Goal: Transaction & Acquisition: Purchase product/service

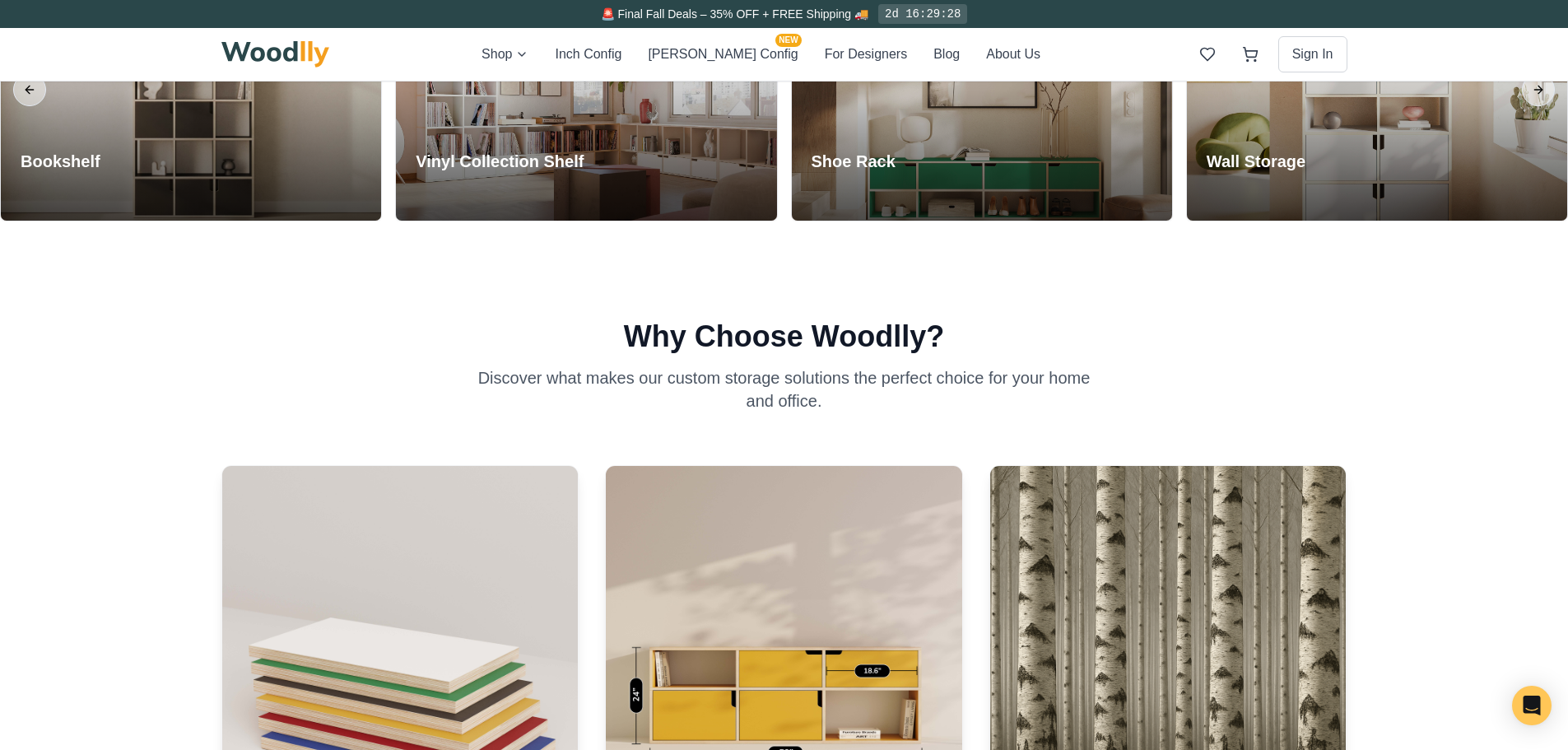
scroll to position [1481, 0]
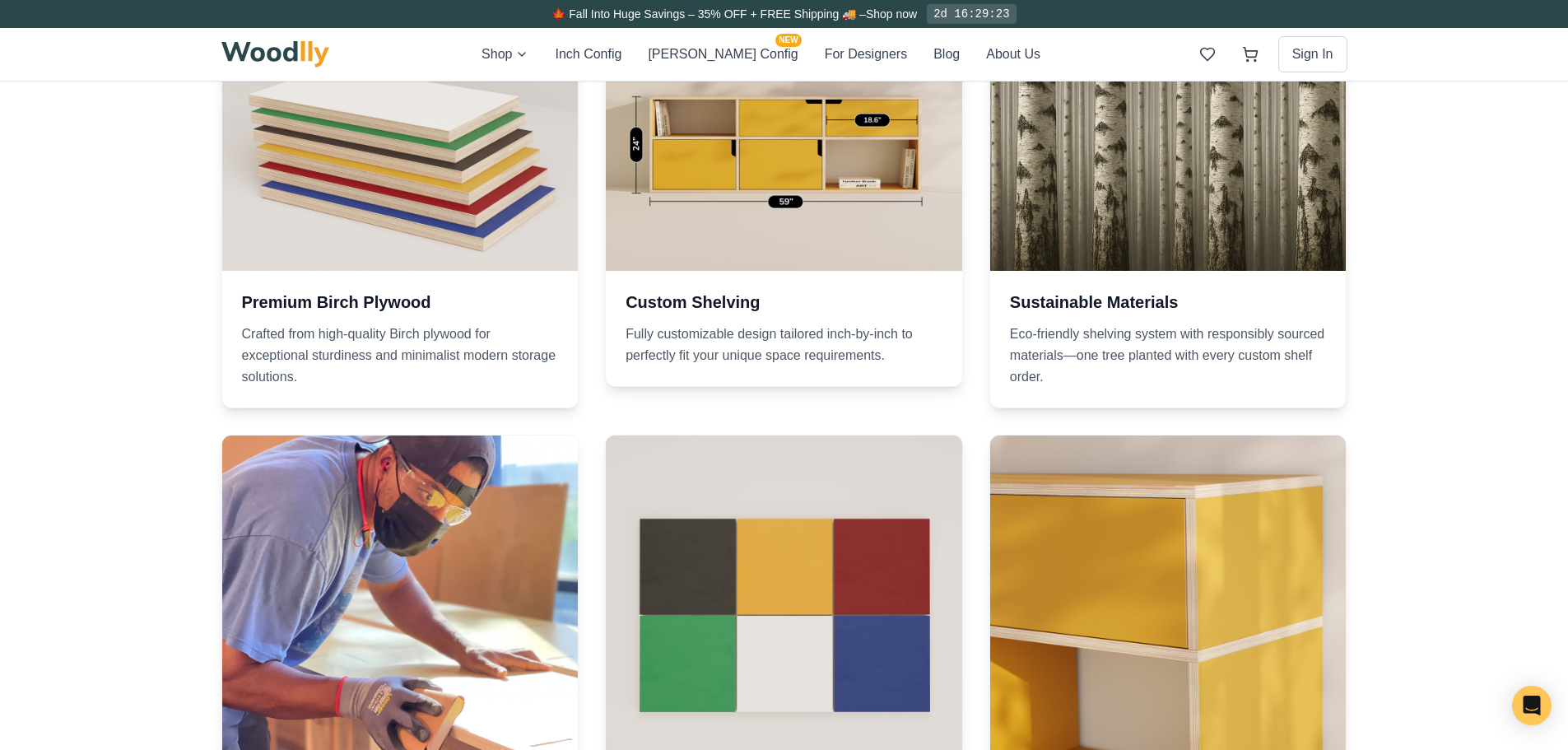
click at [844, 290] on div "Custom Shelving Fully customizable design tailored inch-by-inch to perfectly fi…" at bounding box center [784, 329] width 356 height 115
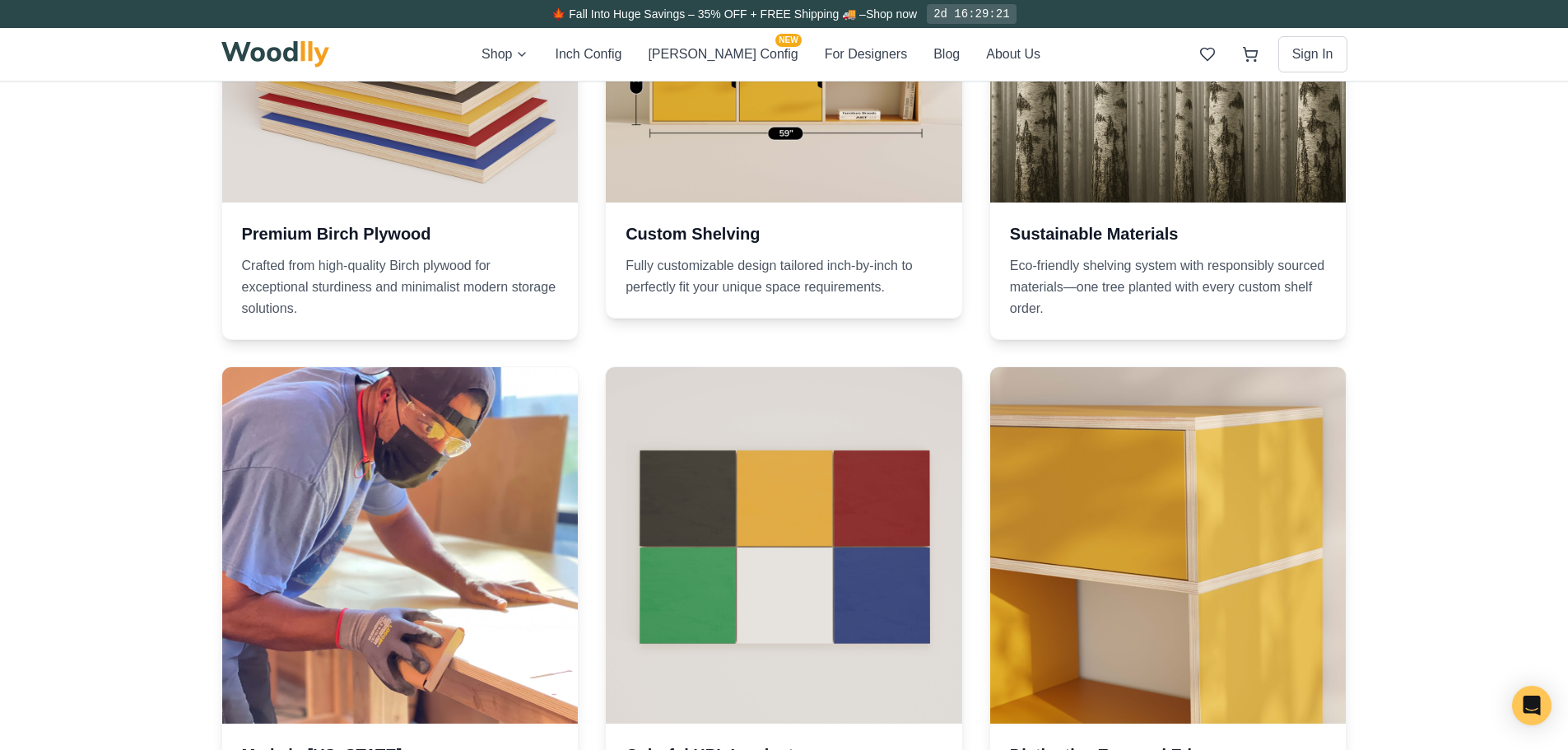
scroll to position [1399, 0]
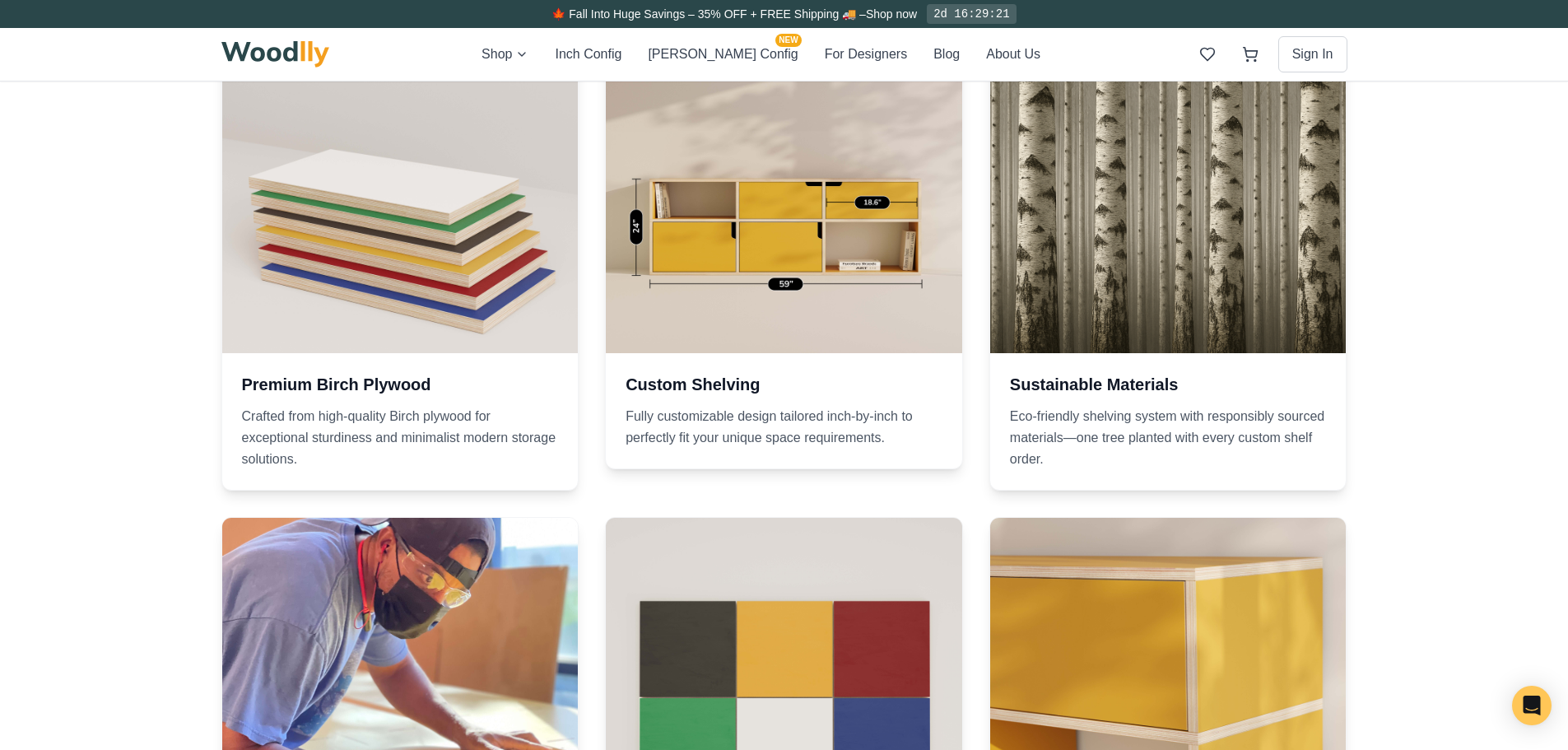
click at [710, 389] on h3 "Custom Shelving" at bounding box center [784, 384] width 317 height 23
click at [695, 228] on div at bounding box center [784, 175] width 356 height 356
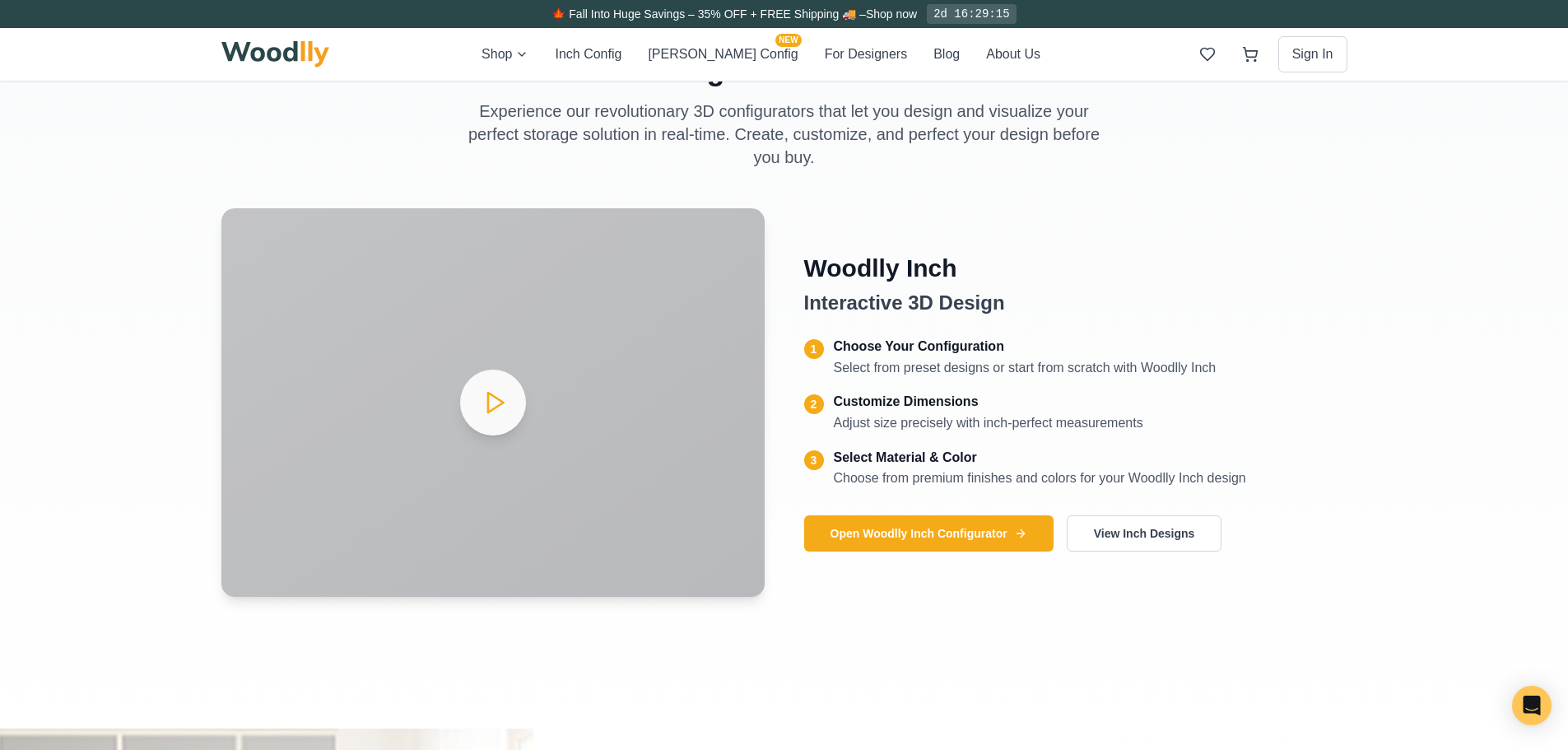
scroll to position [2469, 0]
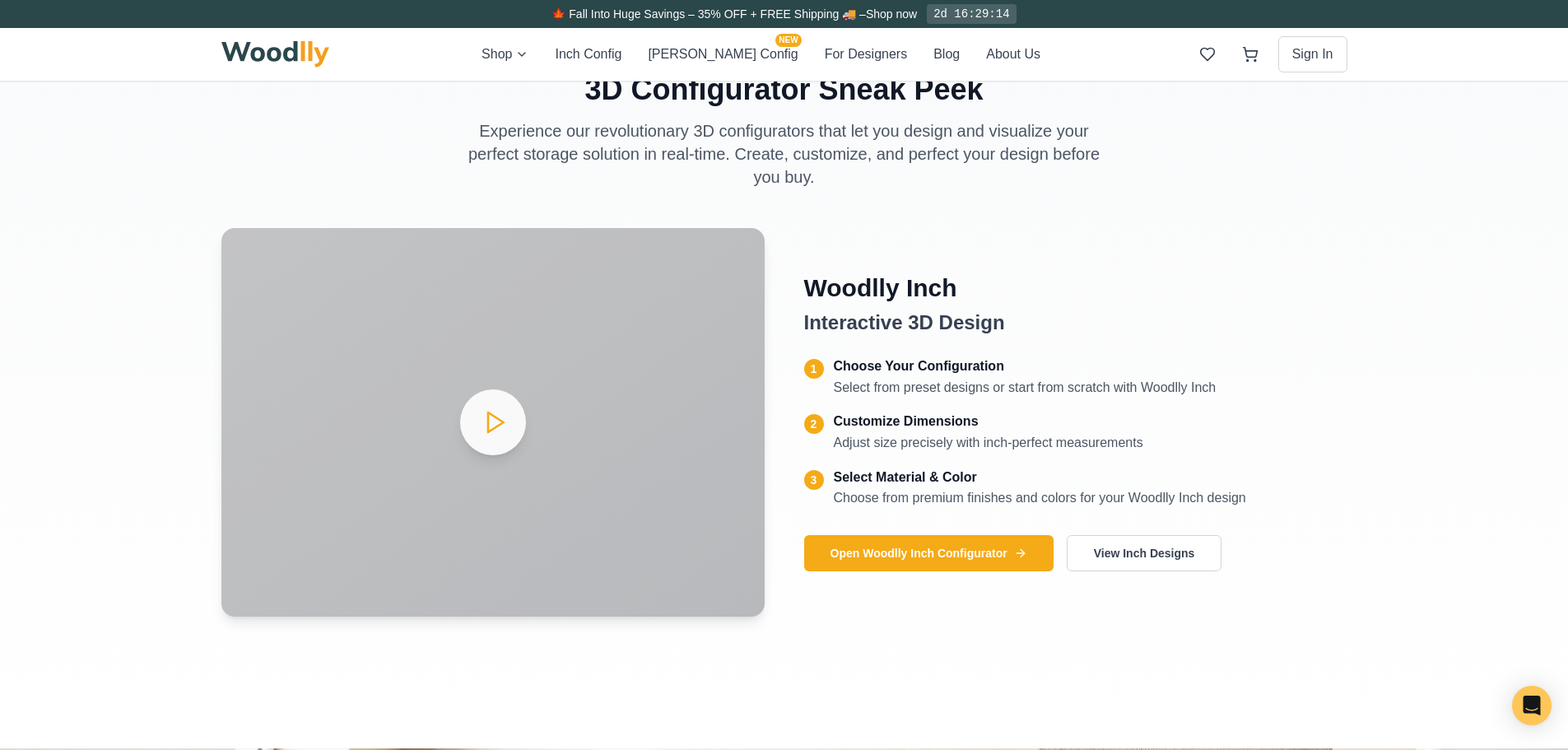
click at [948, 559] on button "Open Woodlly Inch Configurator" at bounding box center [928, 552] width 250 height 36
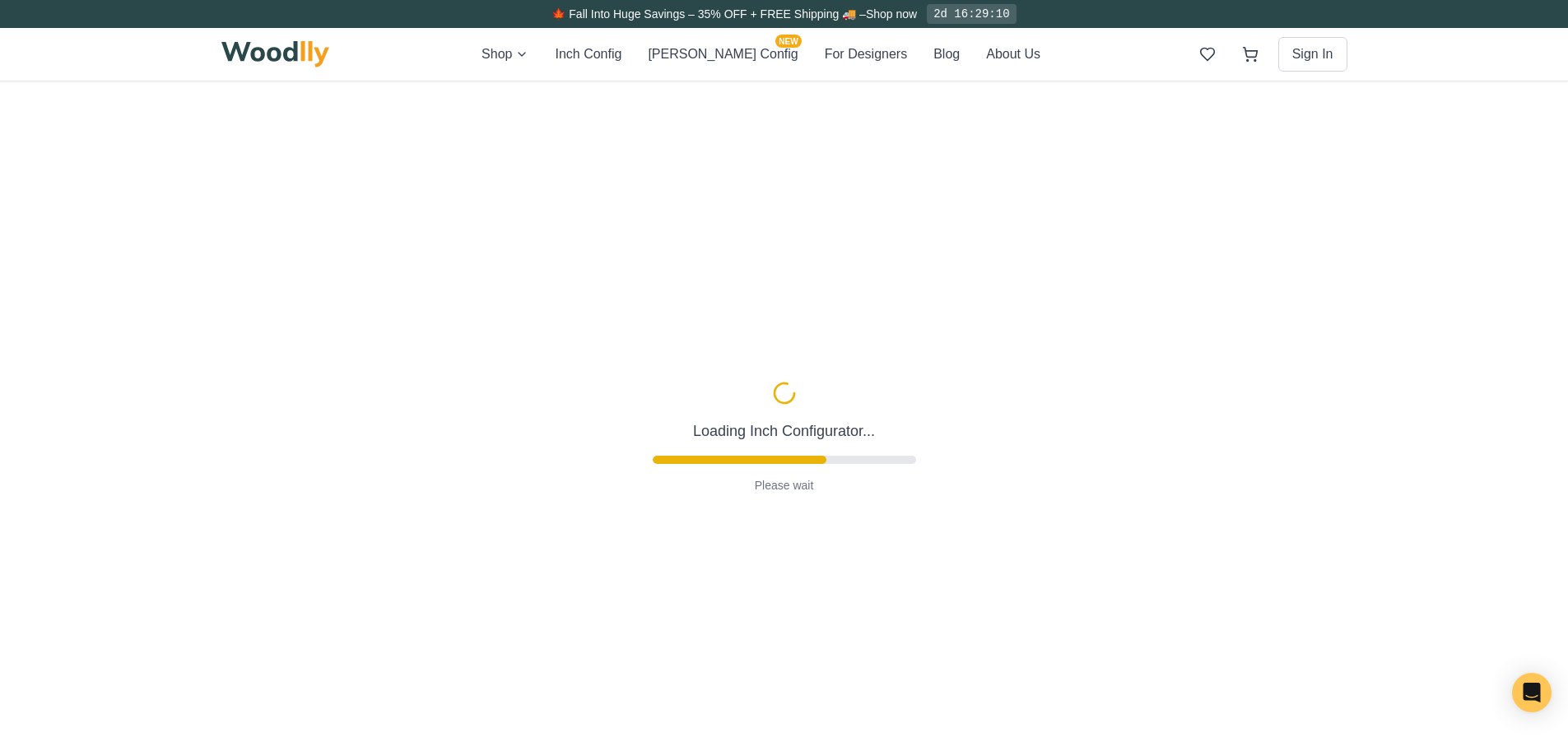
type input "63"
type input "2"
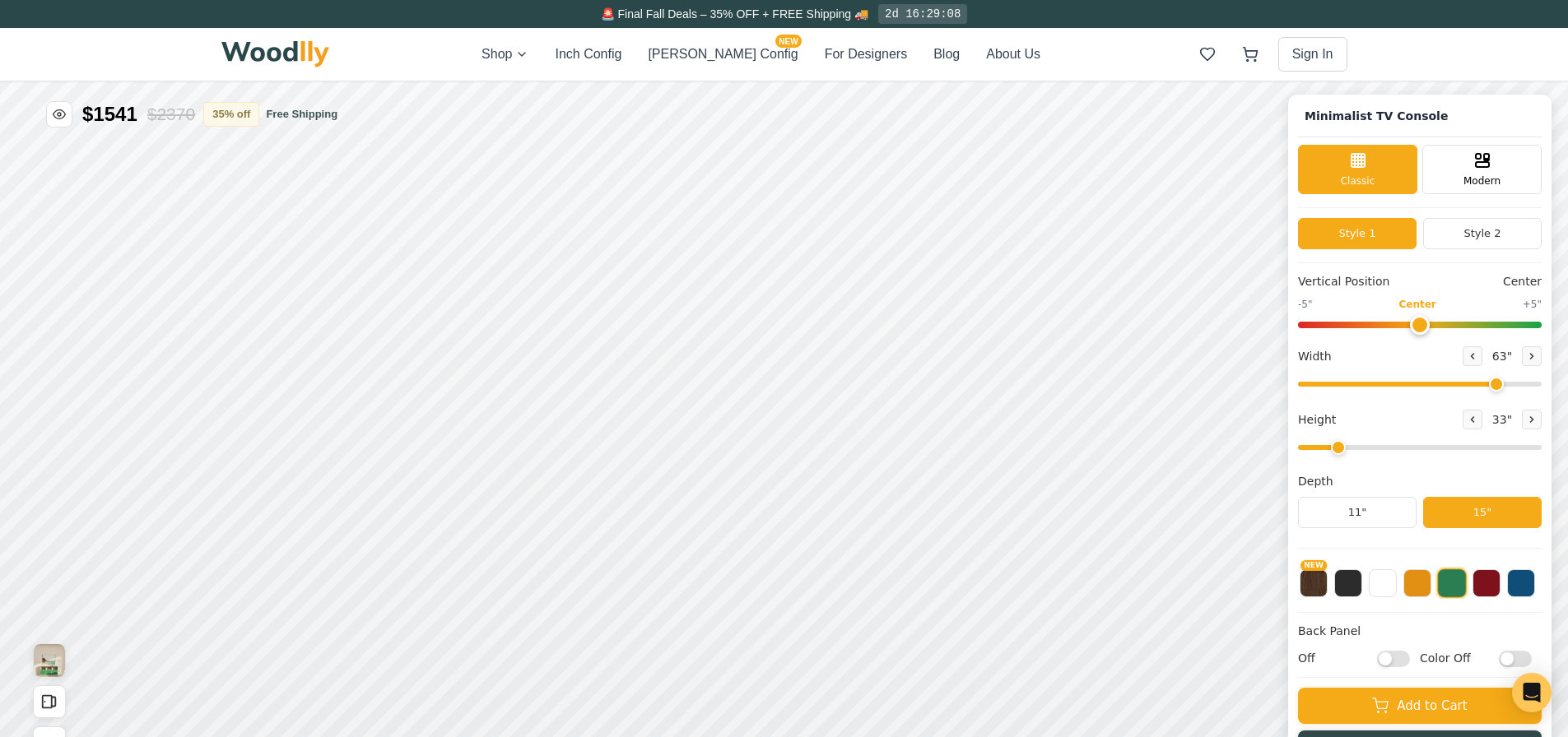
click at [1380, 585] on button at bounding box center [1382, 584] width 28 height 28
click at [1379, 522] on button "11"" at bounding box center [1357, 513] width 119 height 32
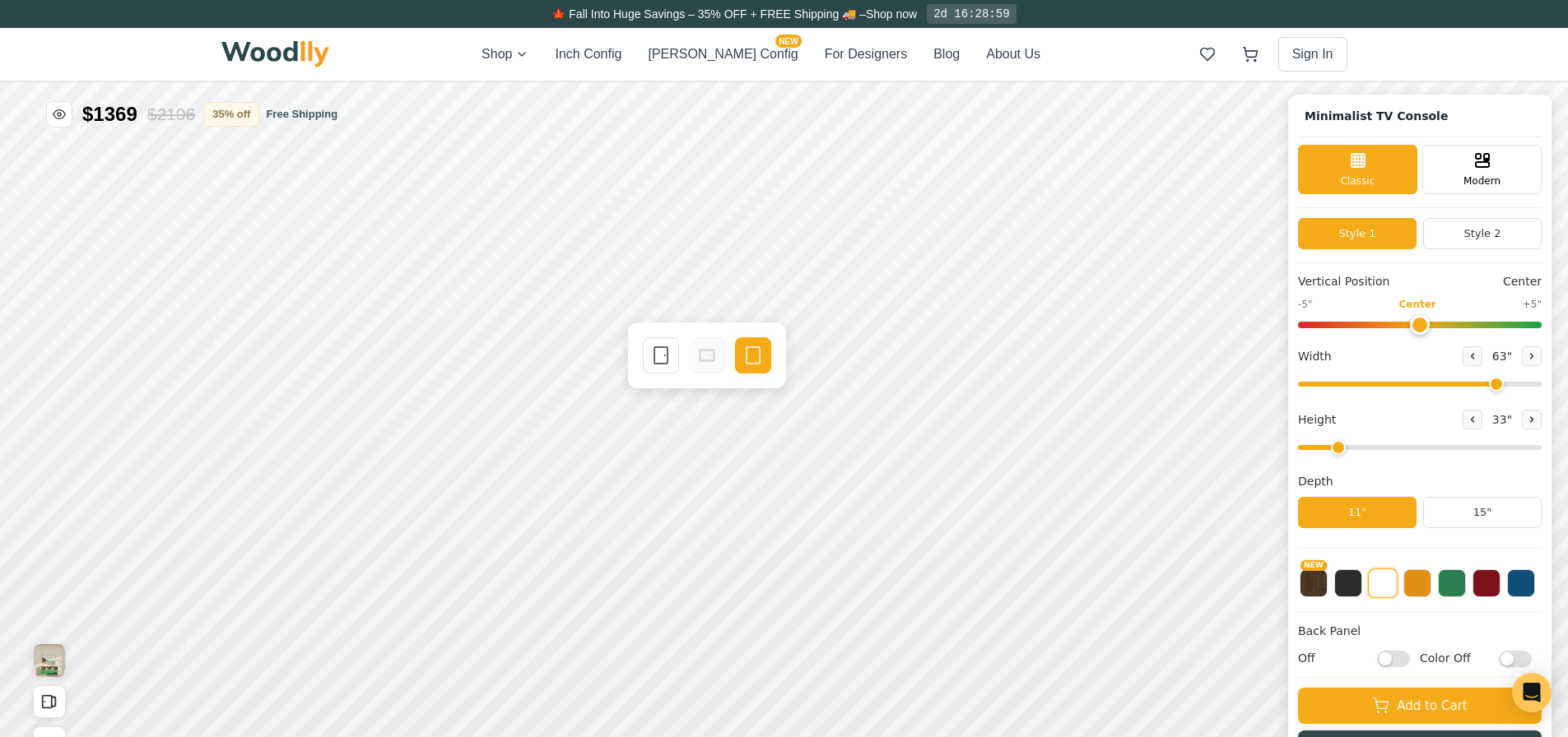
click at [658, 357] on icon at bounding box center [660, 355] width 19 height 19
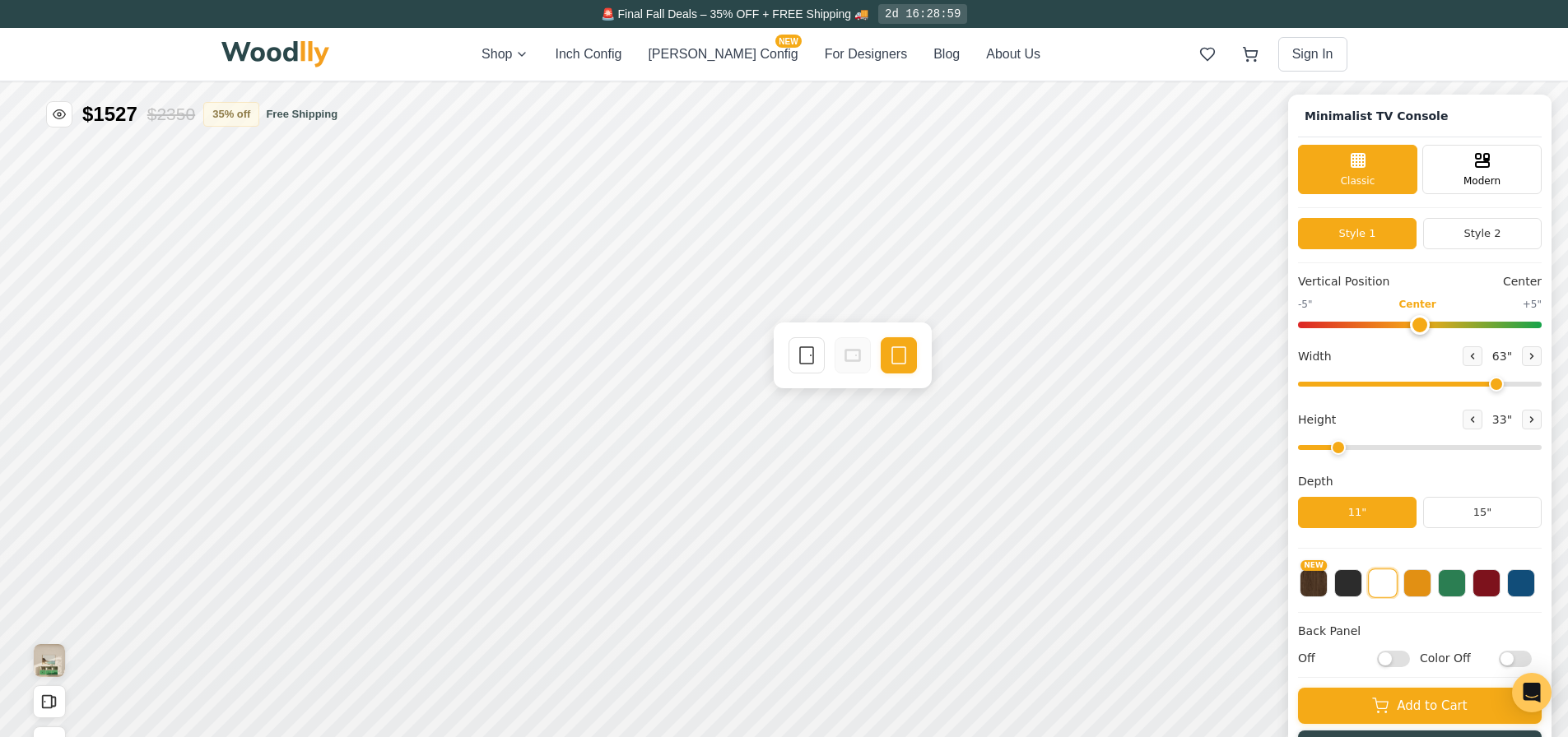
click at [802, 363] on icon at bounding box center [806, 355] width 19 height 19
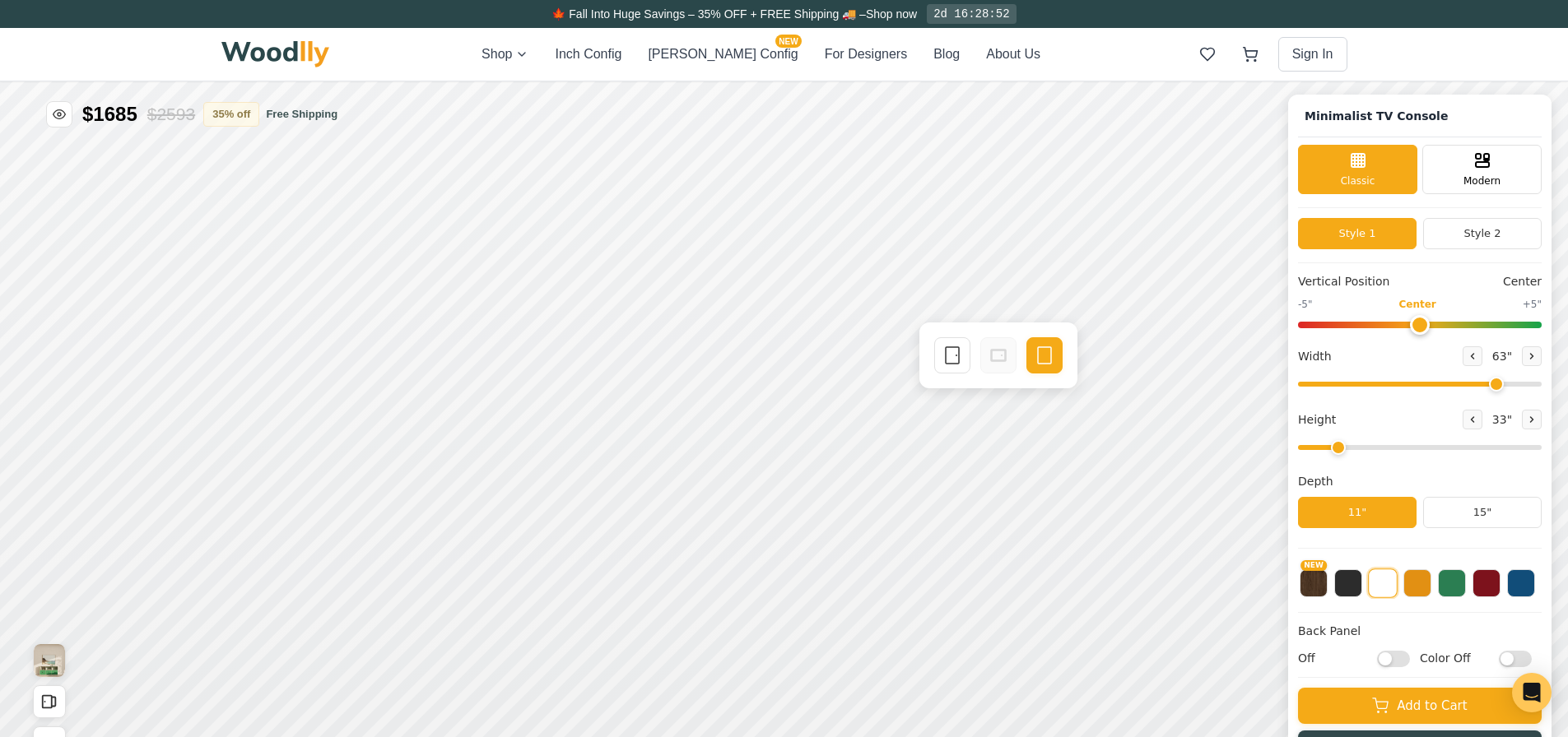
click at [1483, 359] on button at bounding box center [1472, 356] width 19 height 19
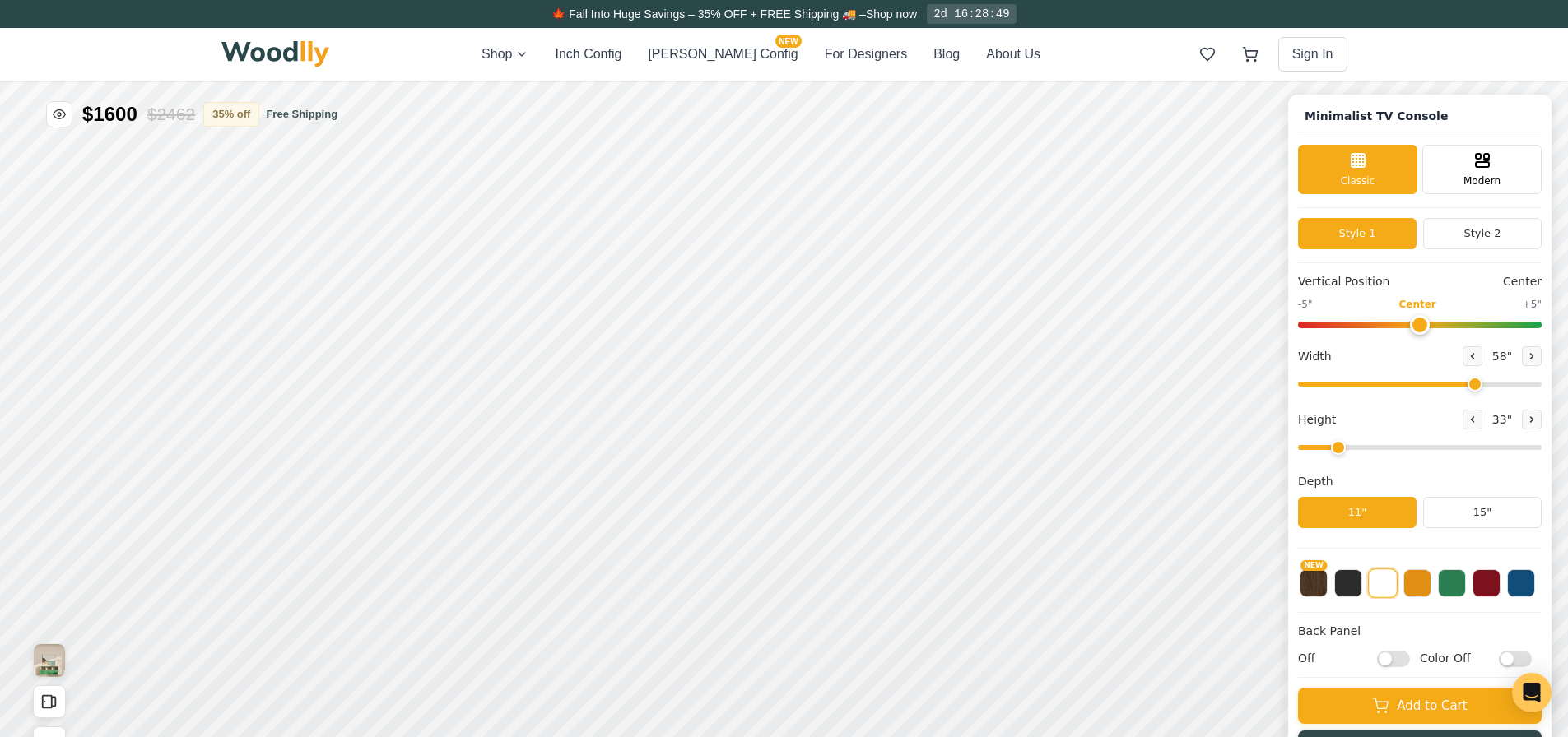
click at [1483, 359] on button at bounding box center [1472, 356] width 19 height 19
click at [1485, 359] on div "Width 56 "" at bounding box center [1419, 369] width 243 height 47
click at [1483, 359] on button at bounding box center [1472, 356] width 19 height 19
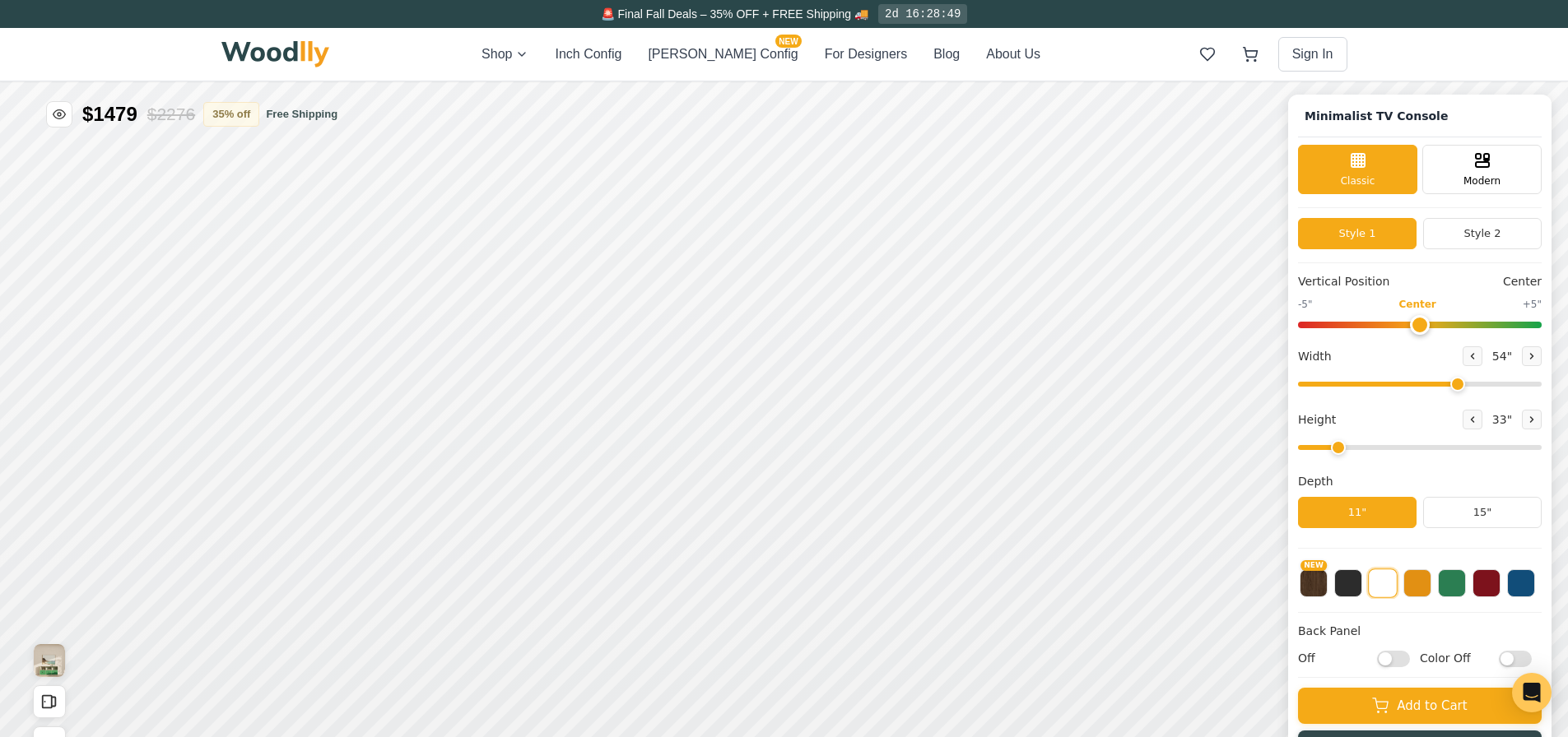
click at [1483, 359] on button at bounding box center [1472, 356] width 19 height 19
click at [1534, 356] on icon at bounding box center [1532, 356] width 3 height 5
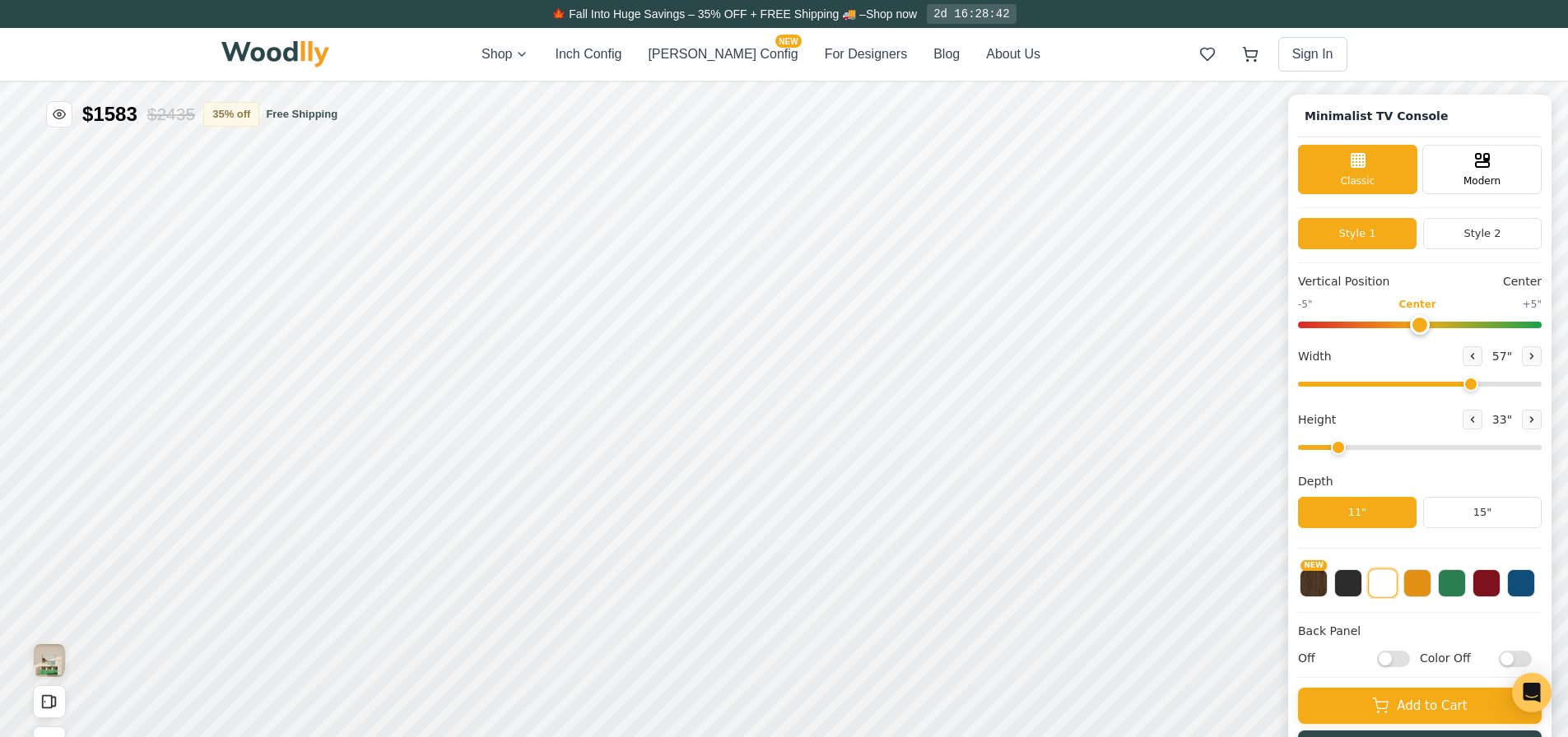
click at [1534, 356] on icon at bounding box center [1532, 356] width 3 height 5
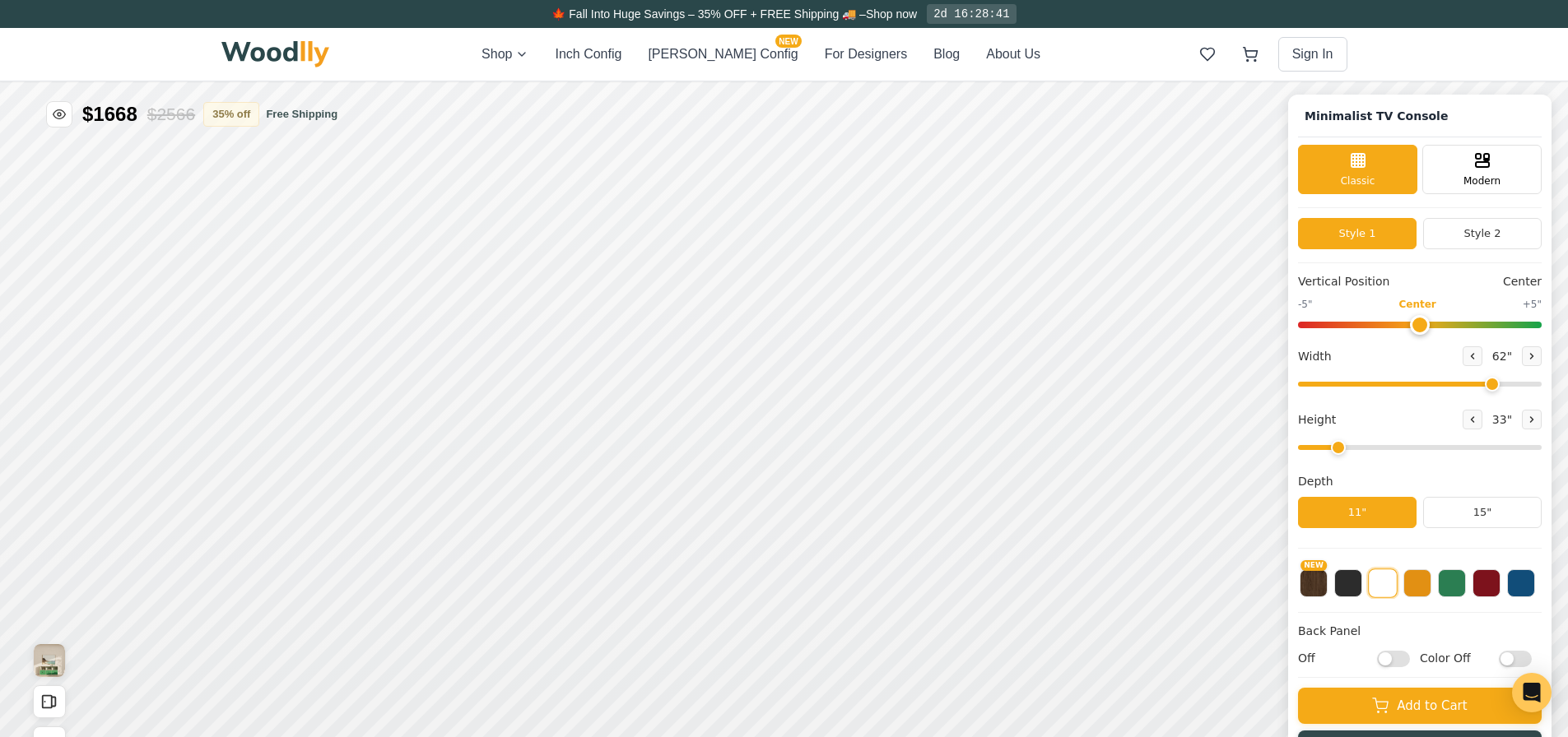
click at [1534, 356] on icon at bounding box center [1532, 356] width 3 height 5
click at [1474, 354] on icon at bounding box center [1472, 356] width 3 height 5
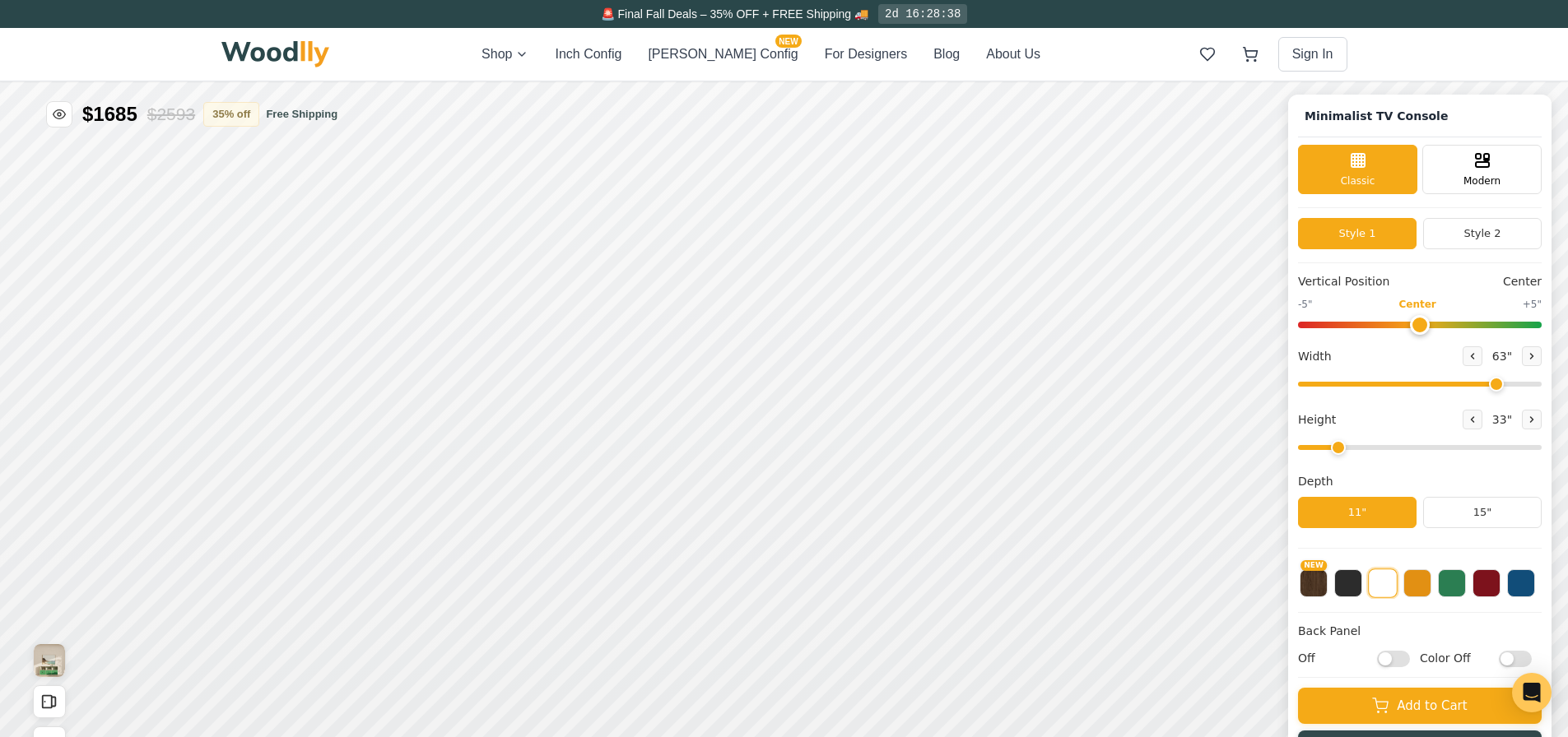
click at [1536, 356] on icon at bounding box center [1532, 356] width 10 height 10
type input "64"
drag, startPoint x: 1432, startPoint y: 330, endPoint x: 1364, endPoint y: 329, distance: 68.0
type input "-3"
click at [1364, 329] on input "range" at bounding box center [1419, 325] width 243 height 6
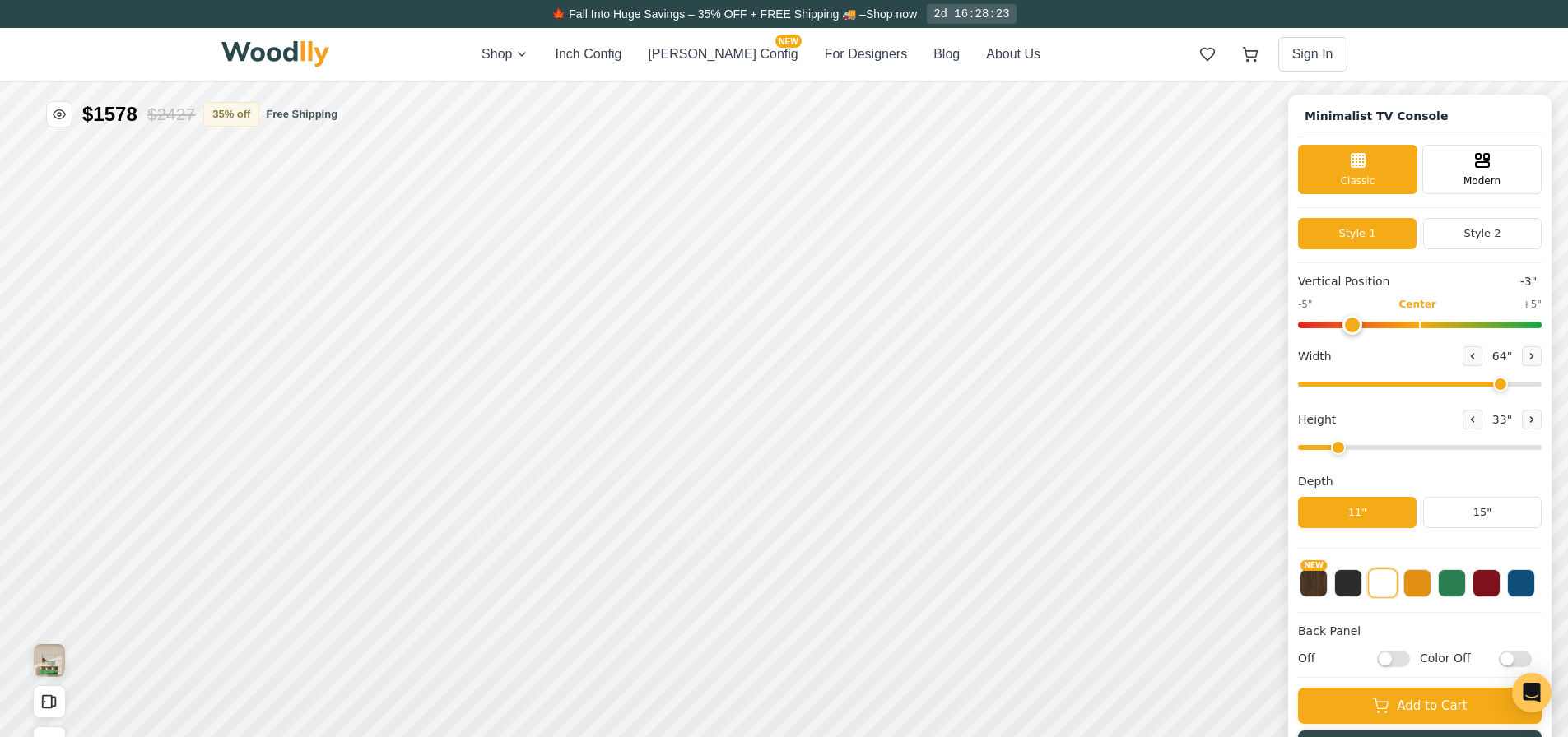
click at [1477, 357] on icon at bounding box center [1472, 356] width 10 height 10
type input "62"
drag, startPoint x: 1366, startPoint y: 330, endPoint x: 1342, endPoint y: 330, distance: 24.0
click at [1342, 329] on input "range" at bounding box center [1419, 325] width 243 height 6
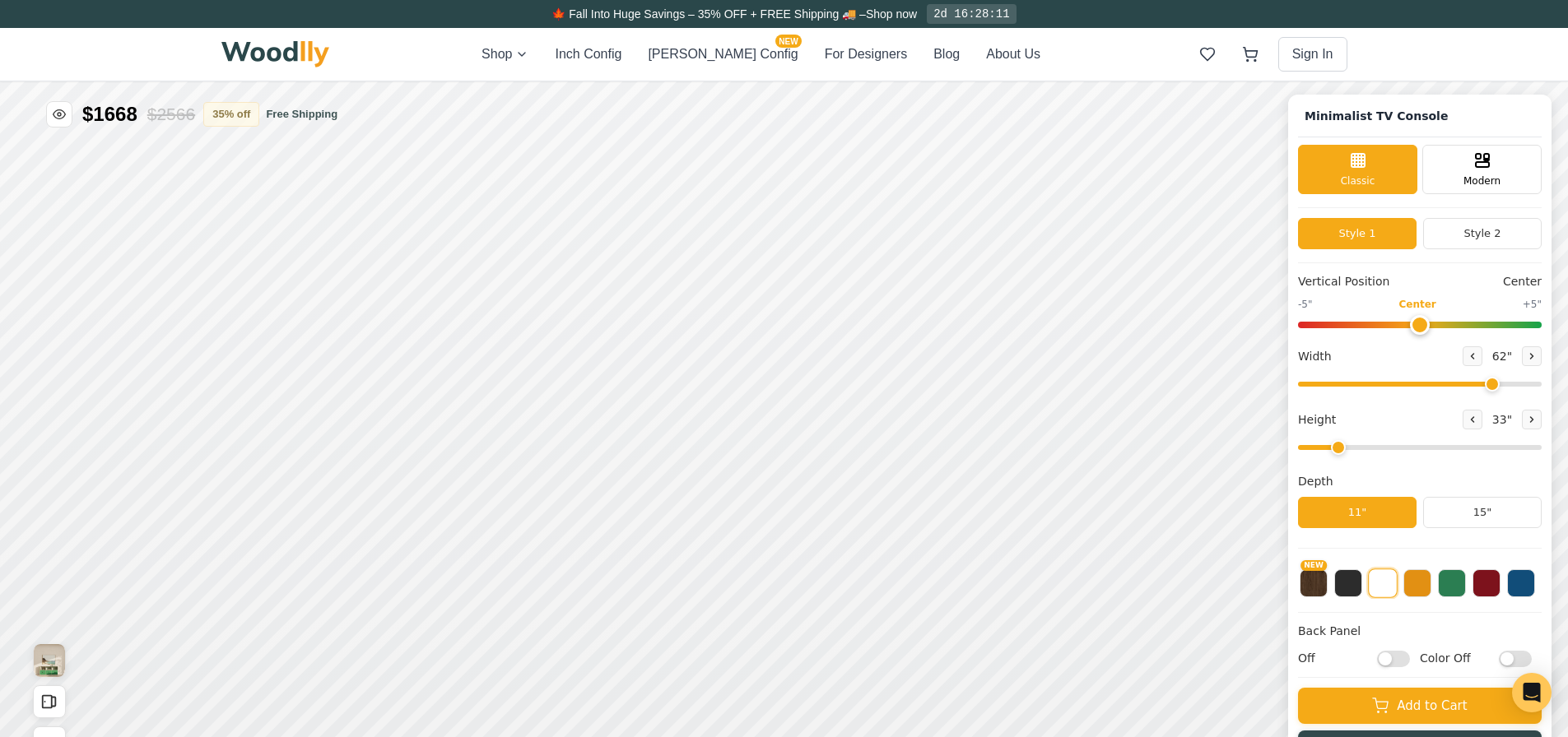
drag, startPoint x: 1343, startPoint y: 330, endPoint x: 1436, endPoint y: 328, distance: 93.0
type input "0"
click at [1436, 328] on input "range" at bounding box center [1419, 325] width 243 height 6
click at [1477, 360] on icon at bounding box center [1472, 356] width 10 height 10
type input "61"
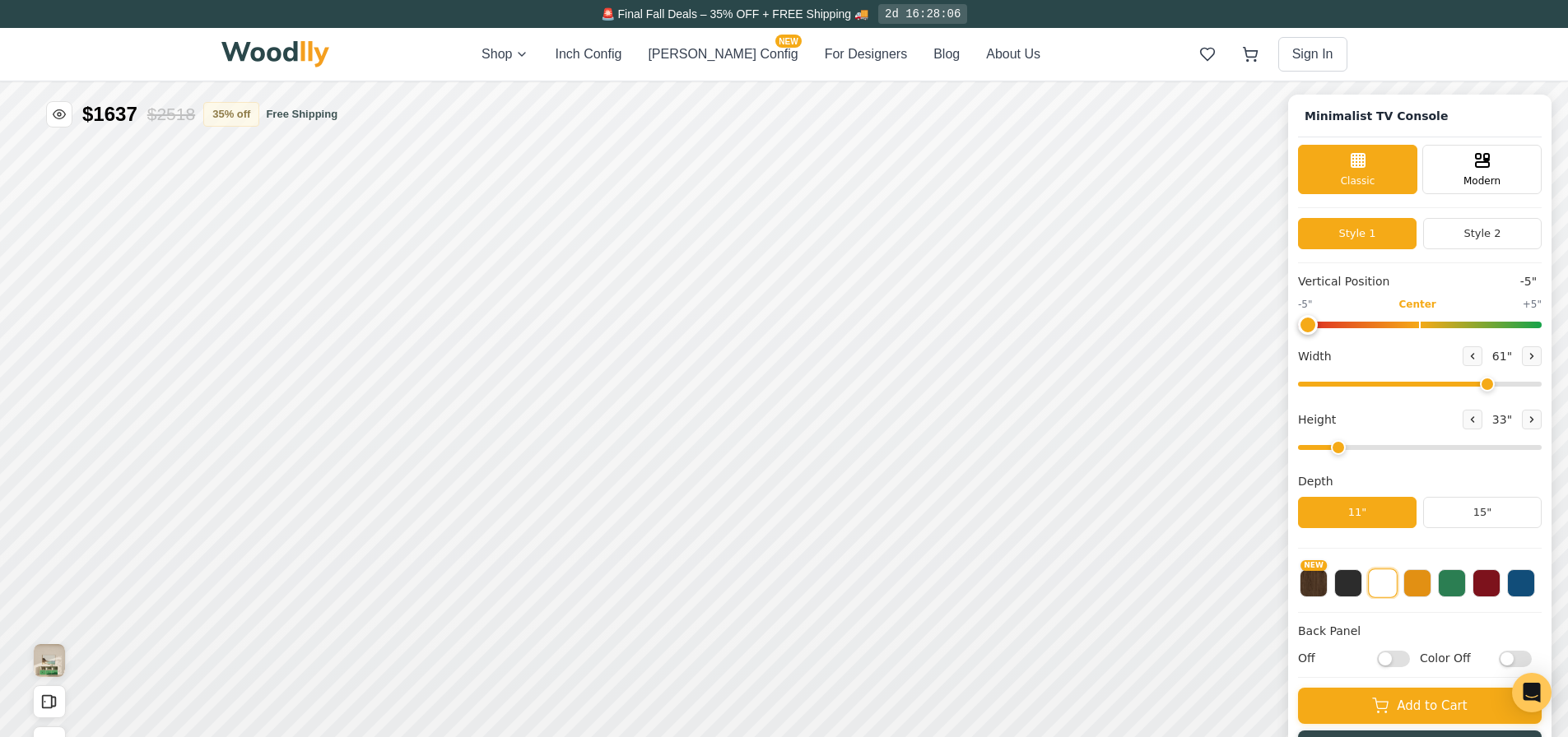
drag, startPoint x: 1428, startPoint y: 325, endPoint x: 1320, endPoint y: 333, distance: 108.3
type input "-5"
click at [1320, 329] on input "range" at bounding box center [1419, 325] width 243 height 6
click at [1483, 425] on button at bounding box center [1472, 420] width 19 height 19
click at [1542, 419] on button at bounding box center [1531, 420] width 19 height 19
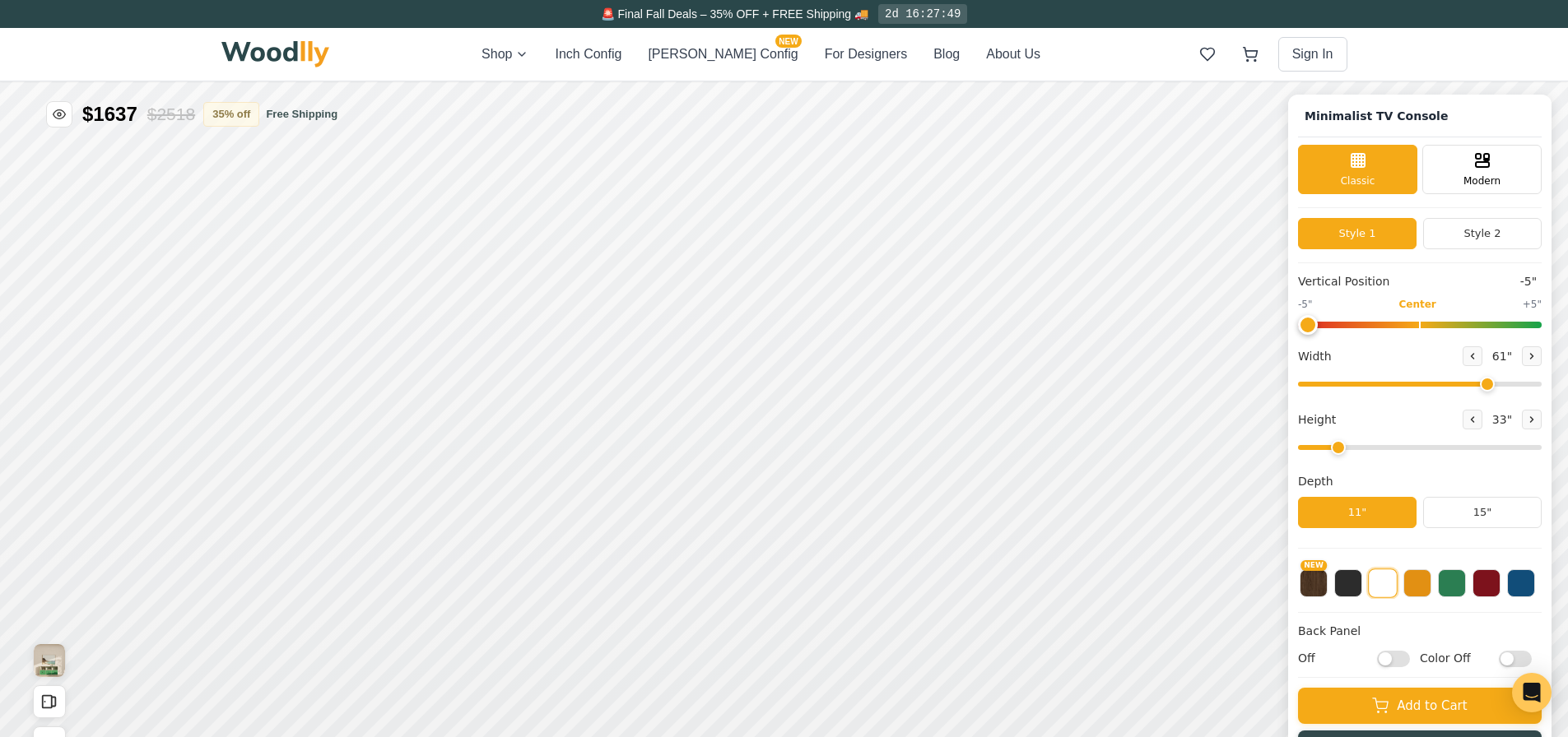
click at [1534, 420] on icon at bounding box center [1532, 420] width 10 height 10
click at [1477, 422] on icon at bounding box center [1472, 420] width 10 height 10
type input "2"
click at [474, 373] on div "12"" at bounding box center [466, 370] width 19 height 19
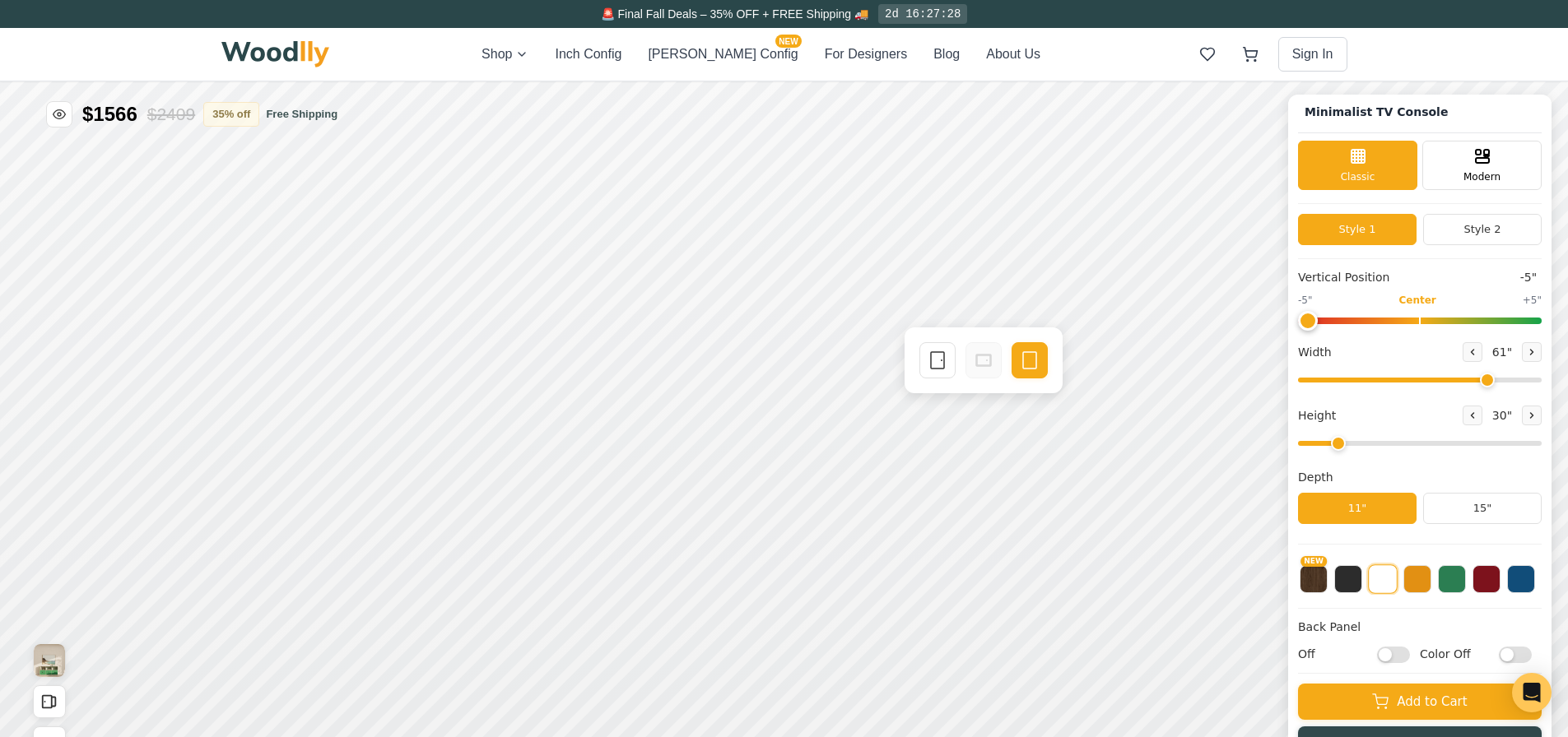
scroll to position [6, 0]
click at [1409, 654] on input "Off" at bounding box center [1393, 655] width 32 height 17
checkbox input "true"
click at [1477, 355] on icon at bounding box center [1472, 352] width 10 height 10
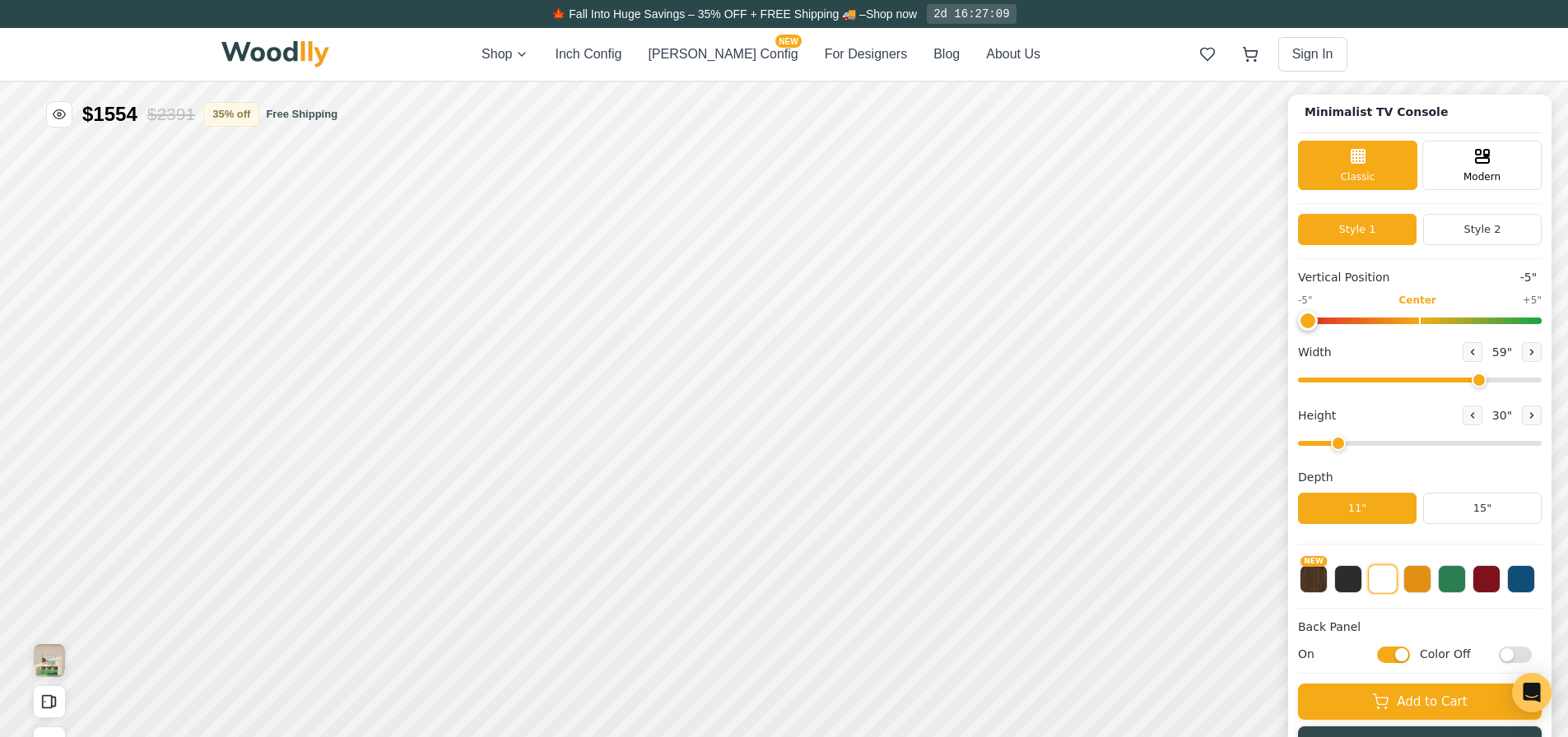
click at [1536, 348] on icon at bounding box center [1532, 352] width 10 height 10
click at [1477, 352] on icon at bounding box center [1472, 352] width 10 height 10
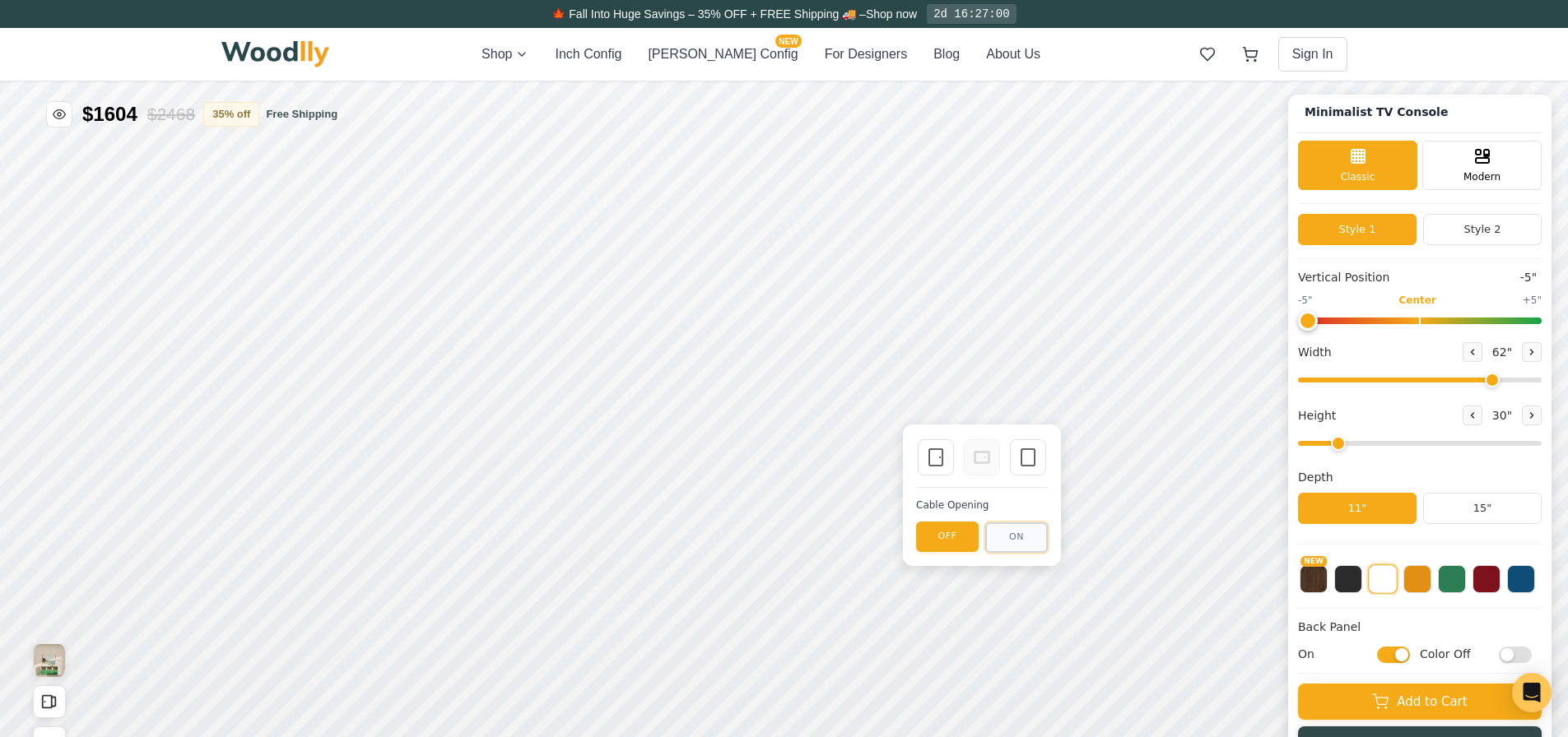
click at [1019, 539] on button "ON" at bounding box center [1016, 537] width 62 height 31
click at [938, 537] on button "OFF" at bounding box center [947, 537] width 62 height 31
click at [1035, 458] on icon at bounding box center [1028, 457] width 19 height 19
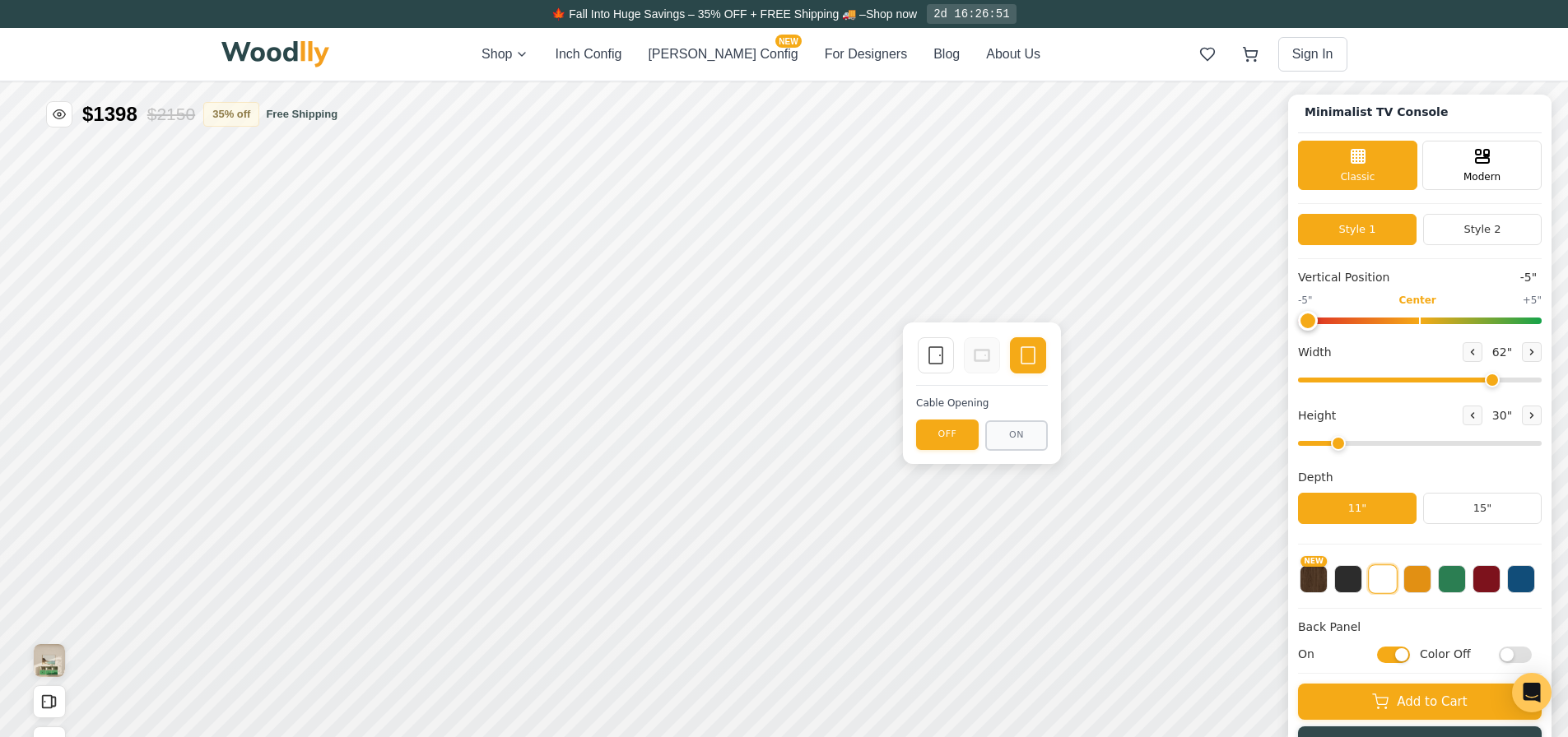
click at [933, 366] on div "Single Door" at bounding box center [936, 356] width 36 height 36
click at [941, 355] on rect at bounding box center [936, 356] width 13 height 17
click at [1467, 228] on button "Style 2" at bounding box center [1483, 230] width 119 height 32
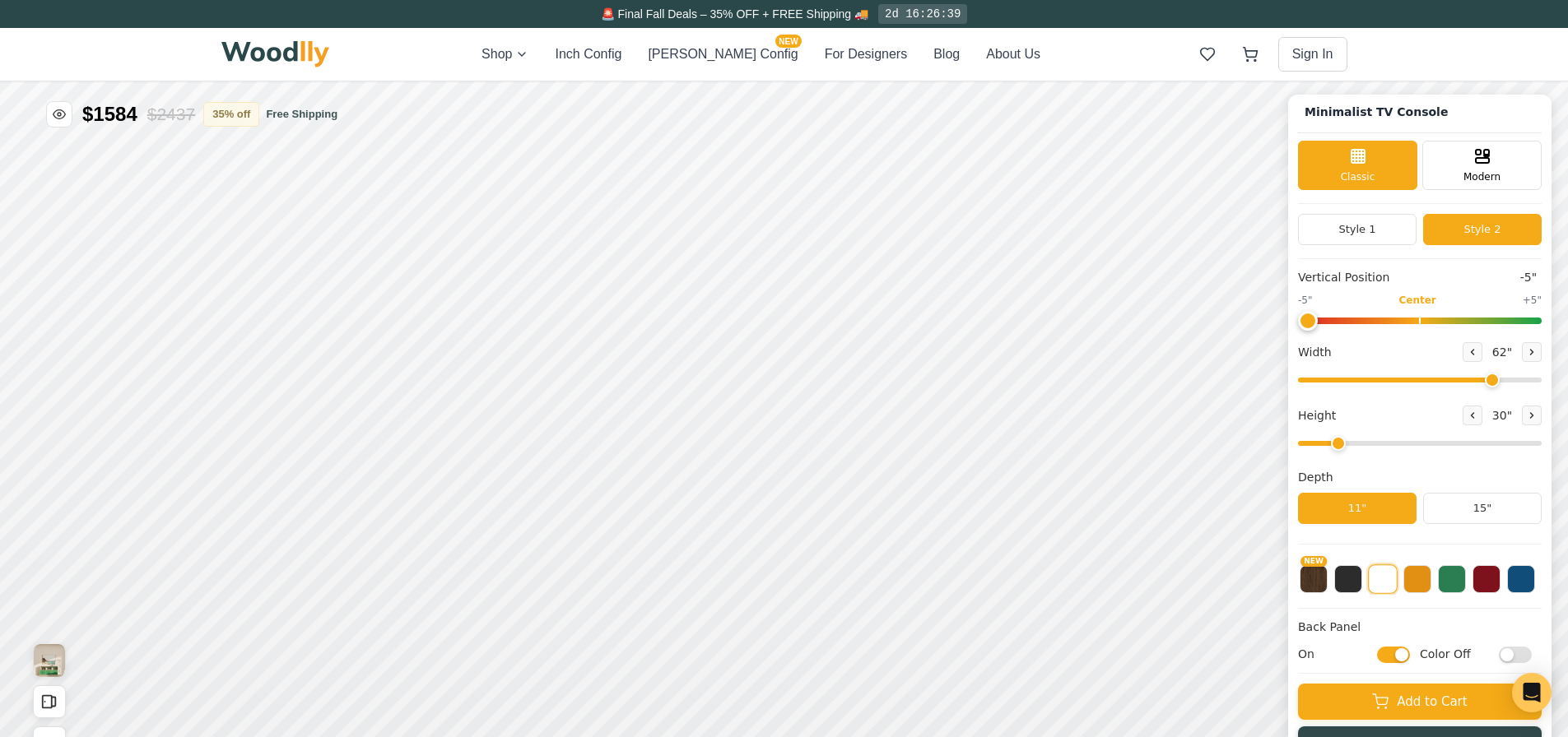
click at [1377, 234] on button "Style 1" at bounding box center [1357, 230] width 119 height 32
click at [1477, 234] on button "Style 2" at bounding box center [1483, 230] width 119 height 32
click at [1477, 349] on icon at bounding box center [1472, 352] width 10 height 10
click at [1536, 349] on icon at bounding box center [1532, 352] width 10 height 10
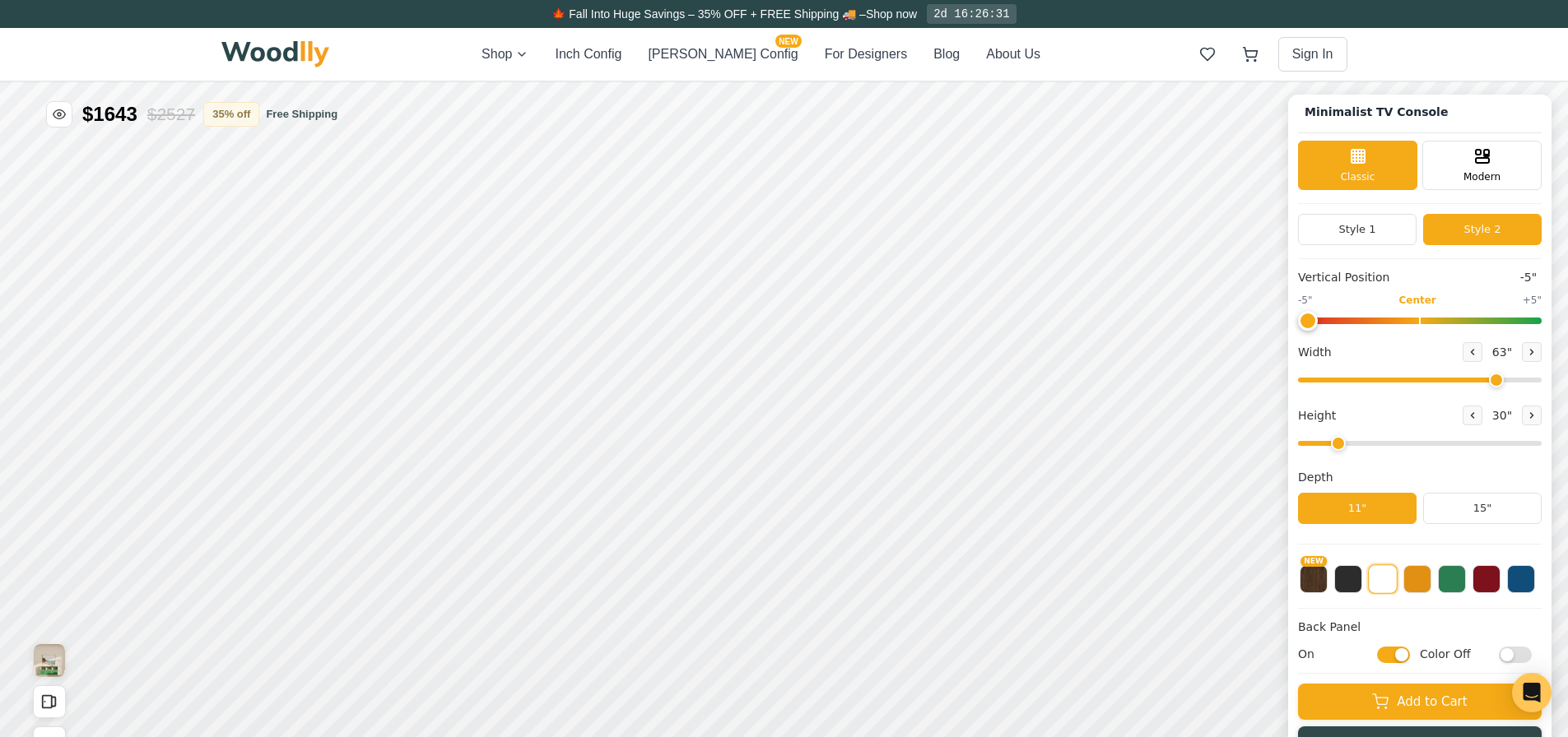
click at [1536, 348] on icon at bounding box center [1532, 352] width 10 height 10
click at [1477, 347] on icon at bounding box center [1472, 352] width 10 height 10
type input "62"
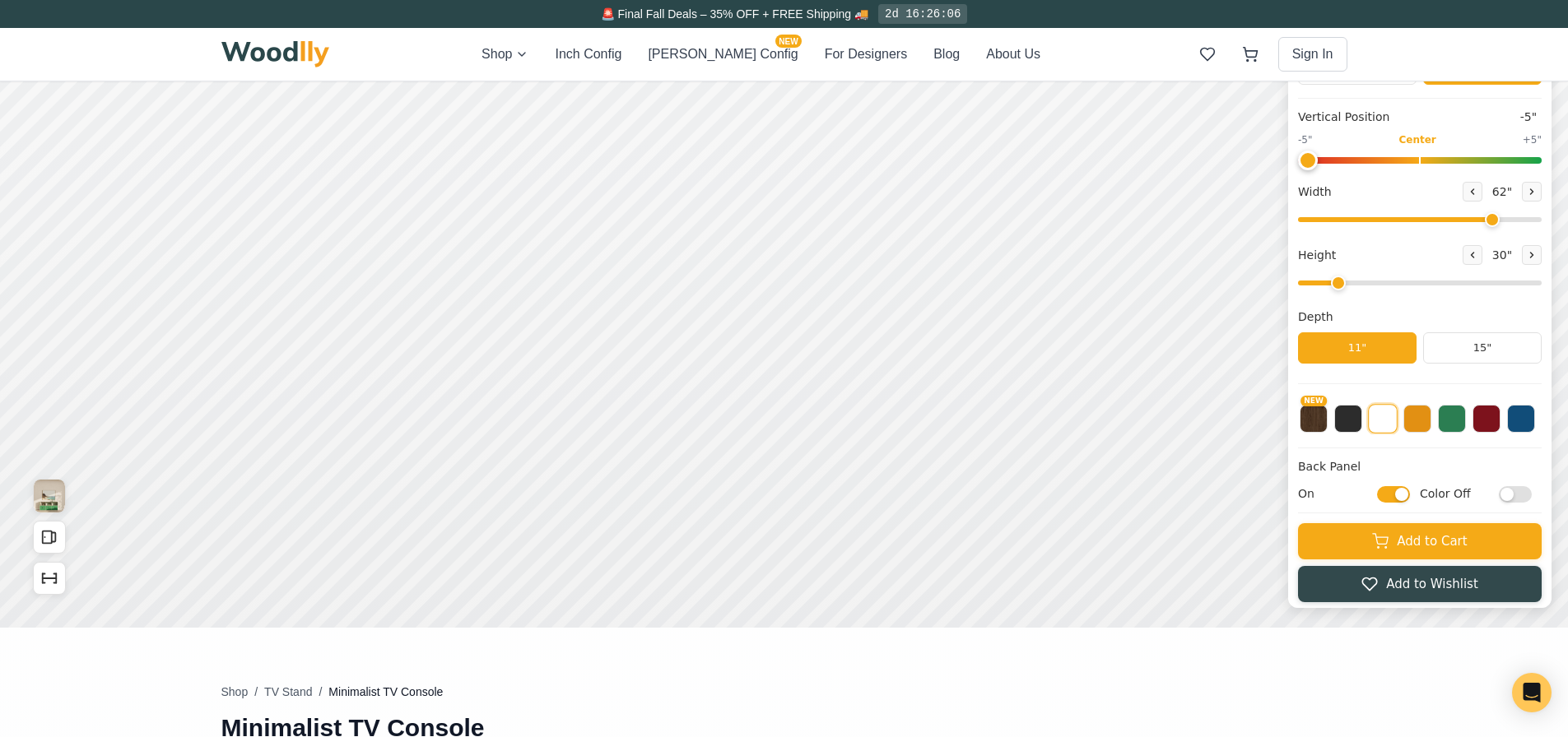
scroll to position [0, 0]
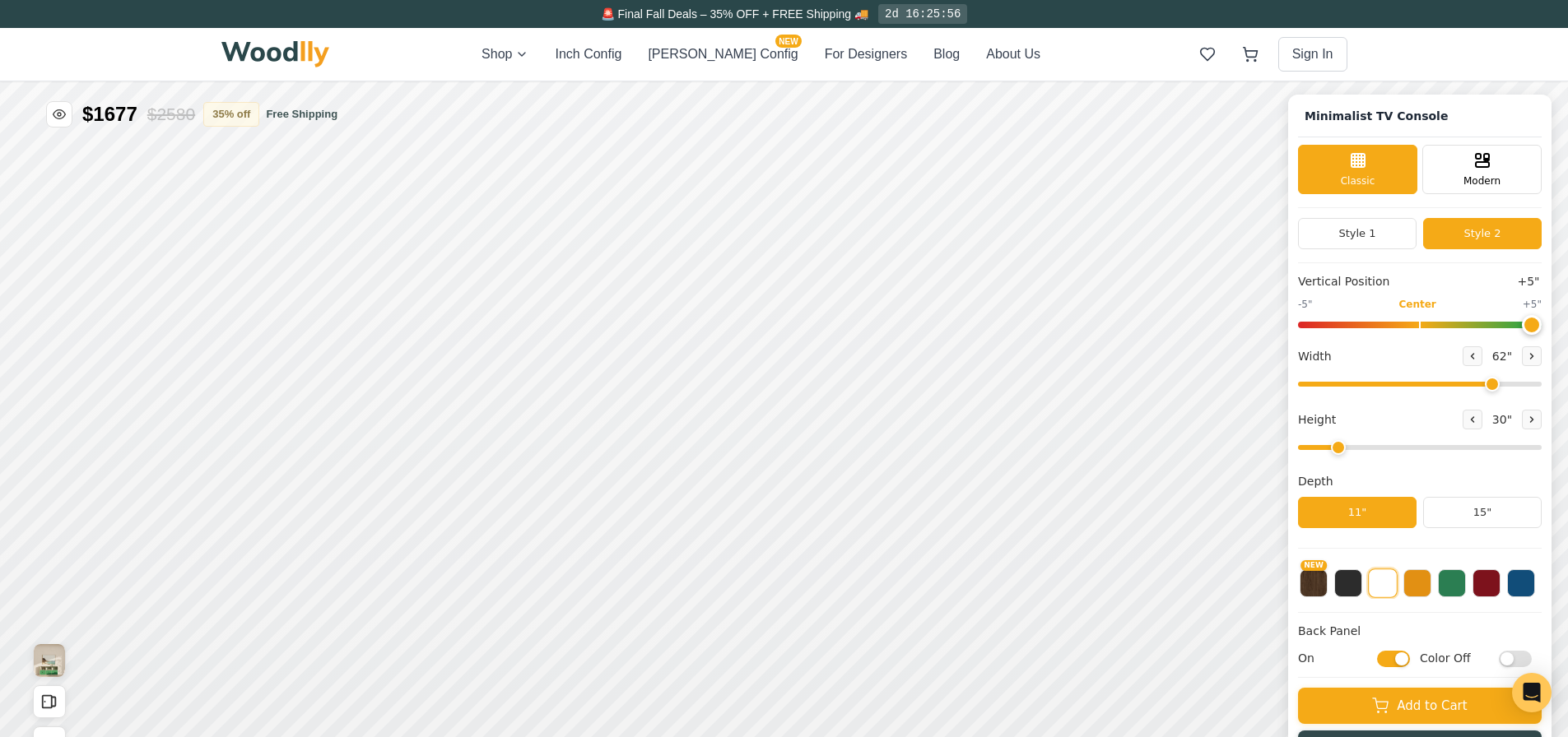
drag, startPoint x: 1326, startPoint y: 325, endPoint x: 1550, endPoint y: 329, distance: 224.0
click at [1542, 329] on input "range" at bounding box center [1419, 325] width 243 height 6
drag, startPoint x: 1543, startPoint y: 328, endPoint x: 1289, endPoint y: 325, distance: 254.0
type input "-5"
click at [1298, 325] on input "range" at bounding box center [1419, 325] width 243 height 6
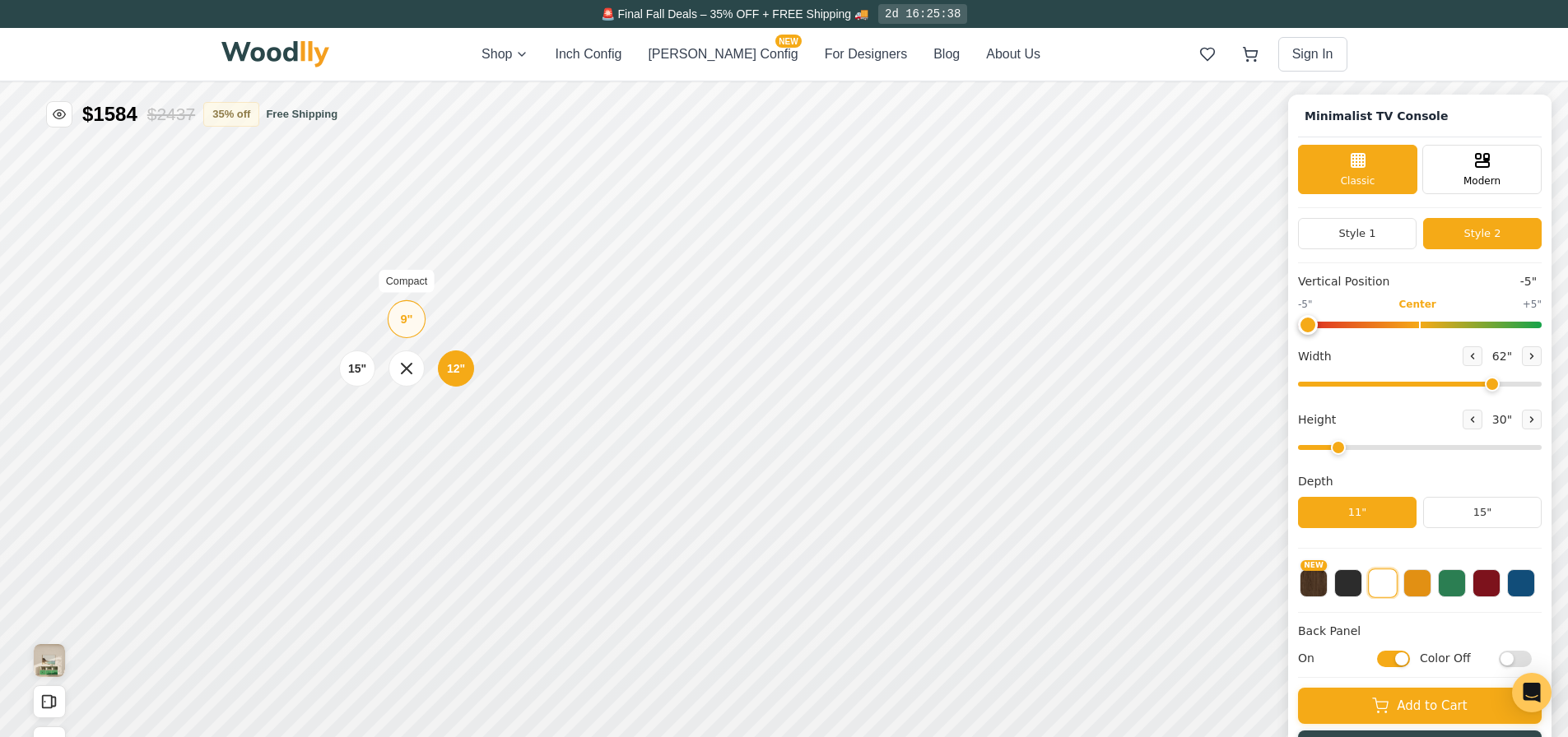
click at [403, 317] on div "9"" at bounding box center [406, 319] width 12 height 19
click at [1536, 422] on icon at bounding box center [1532, 420] width 10 height 10
click at [1483, 425] on button at bounding box center [1472, 420] width 19 height 19
click at [1533, 421] on button at bounding box center [1531, 420] width 19 height 19
click at [1476, 421] on icon at bounding box center [1472, 420] width 10 height 10
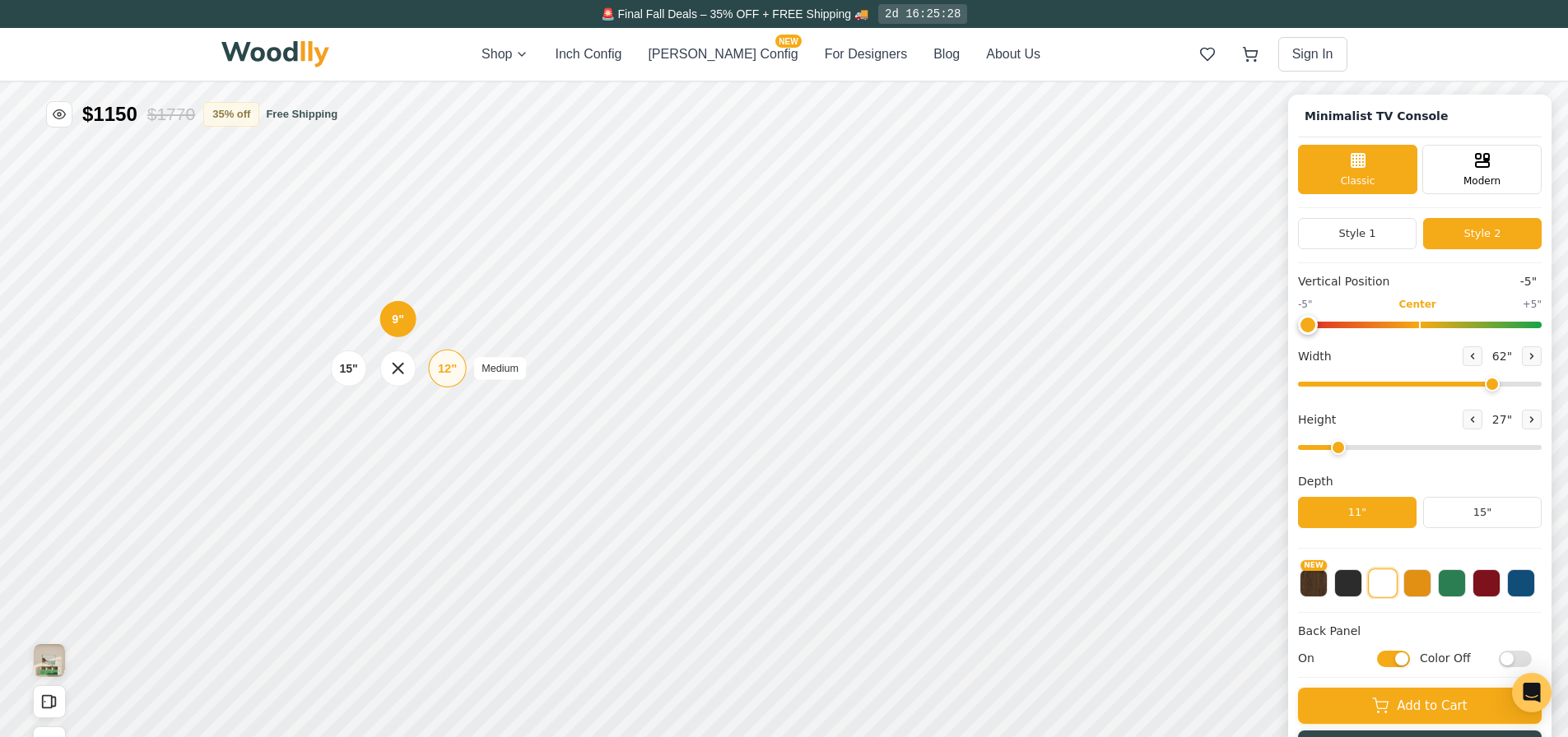
click at [454, 369] on div "12"" at bounding box center [447, 368] width 19 height 19
click at [452, 472] on div "12"" at bounding box center [457, 478] width 19 height 19
click at [1542, 425] on button at bounding box center [1531, 420] width 19 height 19
click at [1477, 425] on icon at bounding box center [1472, 420] width 10 height 10
type input "2"
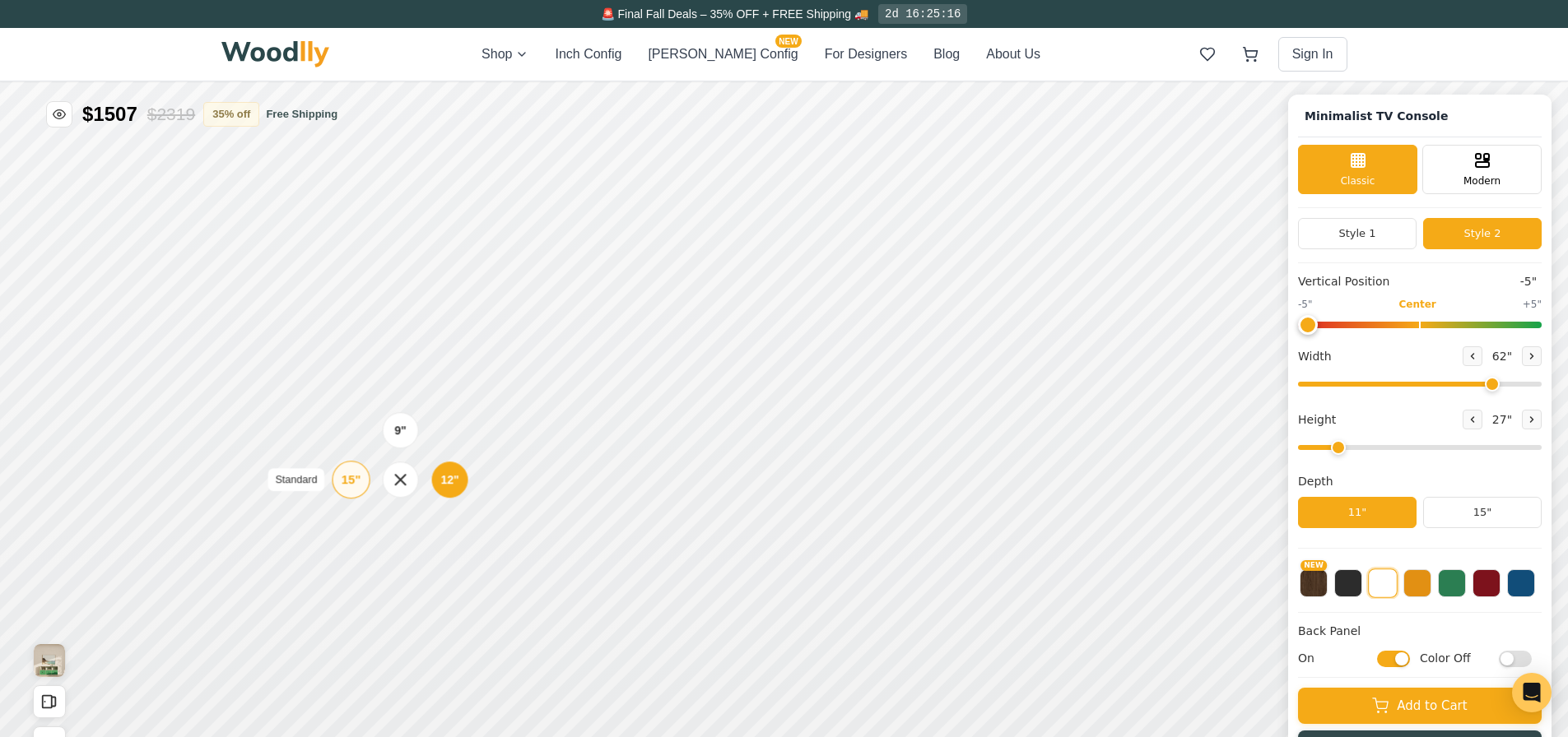
click at [342, 478] on div "15"" at bounding box center [351, 480] width 19 height 19
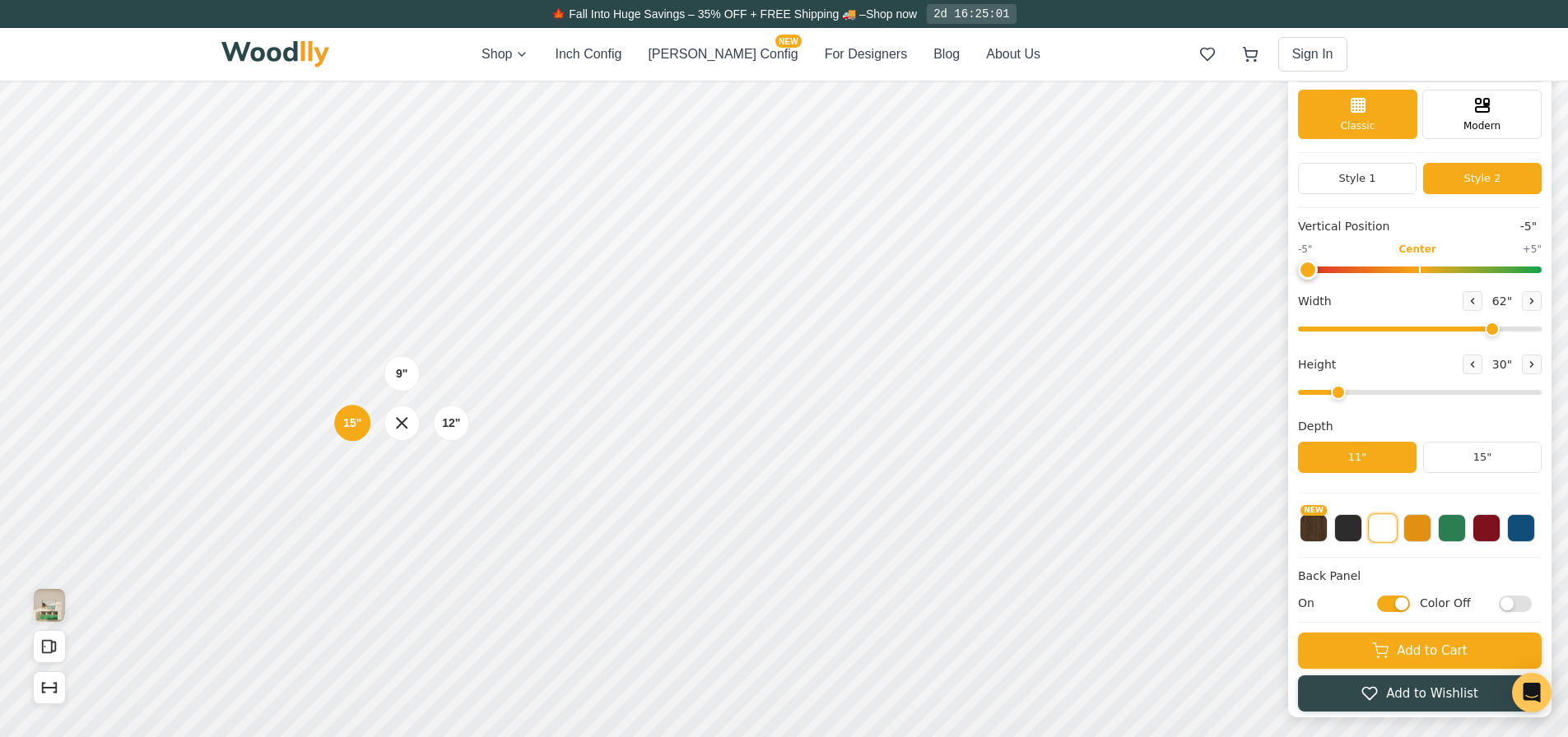
scroll to position [83, 0]
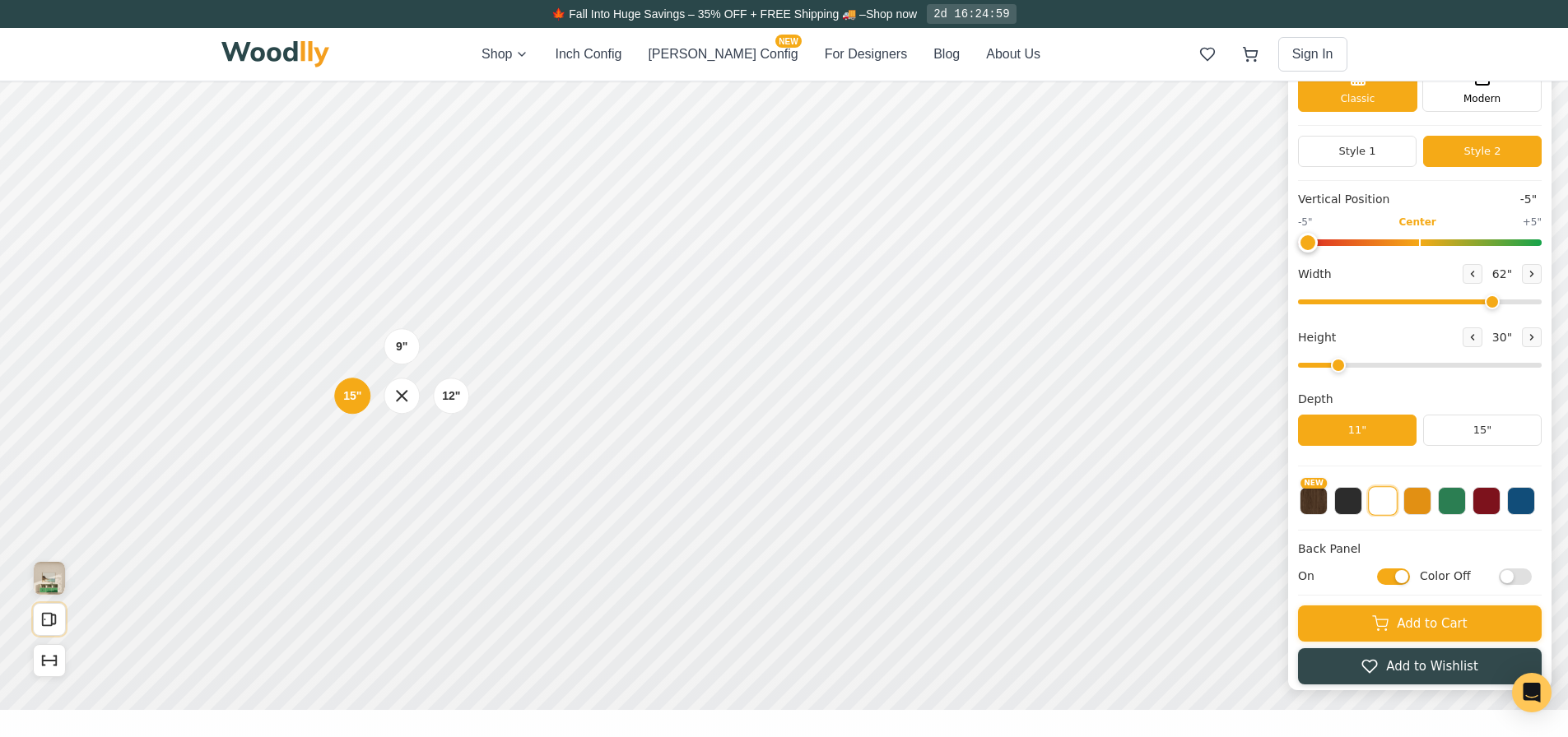
click at [40, 626] on icon "Open All Doors and Drawers" at bounding box center [49, 620] width 19 height 19
click at [40, 665] on icon "Show Dimensions" at bounding box center [49, 661] width 19 height 19
click at [57, 586] on img "View Gallery" at bounding box center [49, 578] width 32 height 32
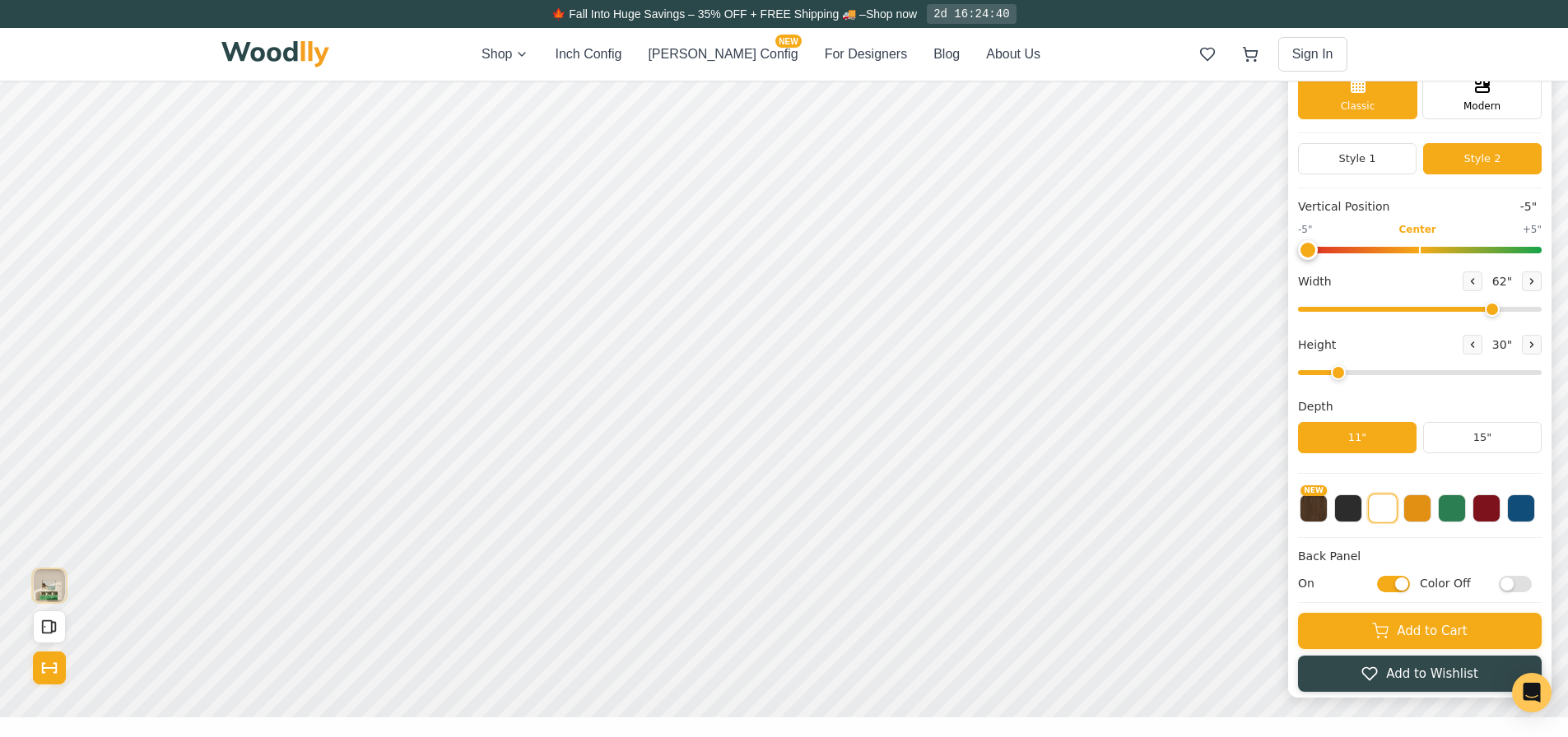
scroll to position [5, 0]
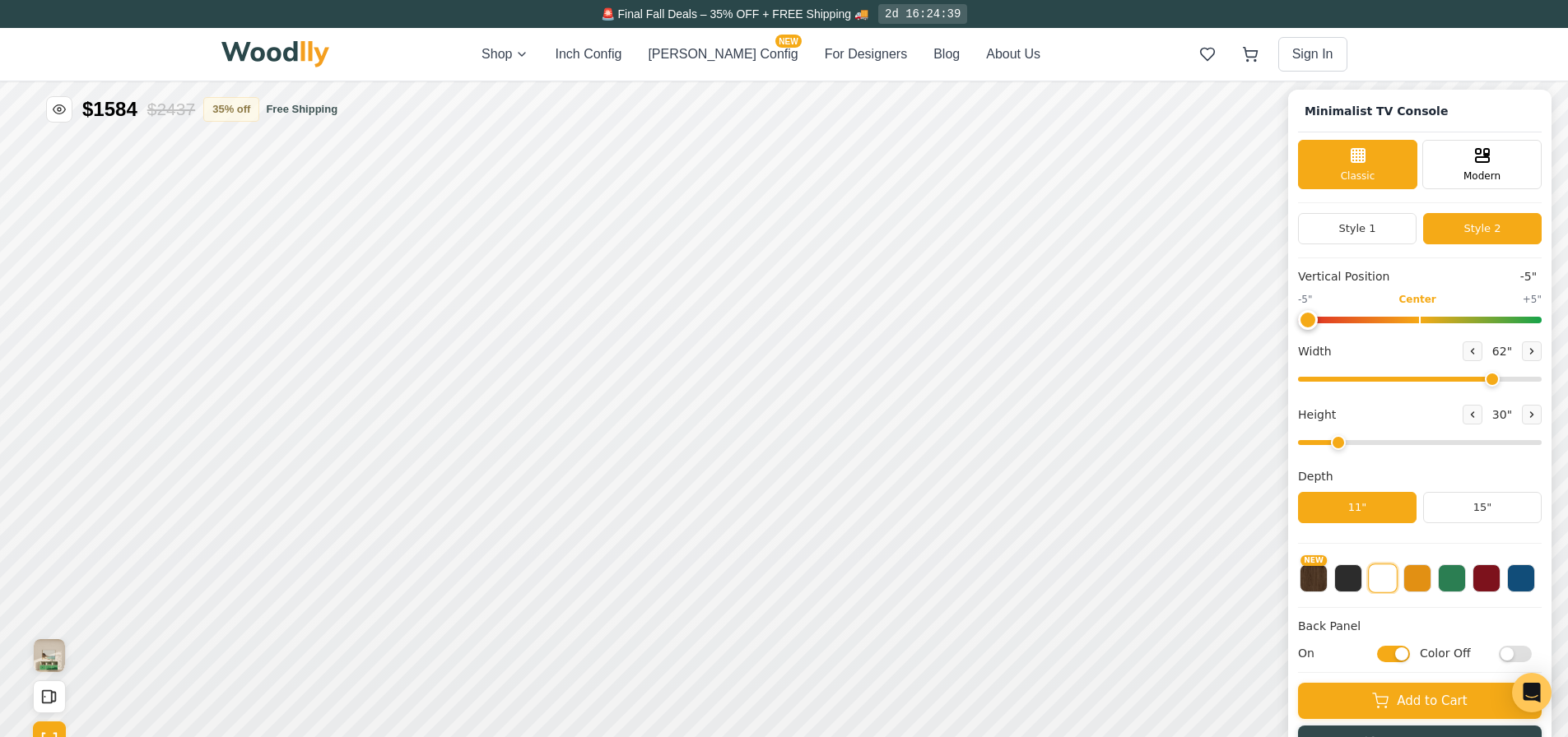
click at [1504, 509] on button "15"" at bounding box center [1483, 508] width 119 height 32
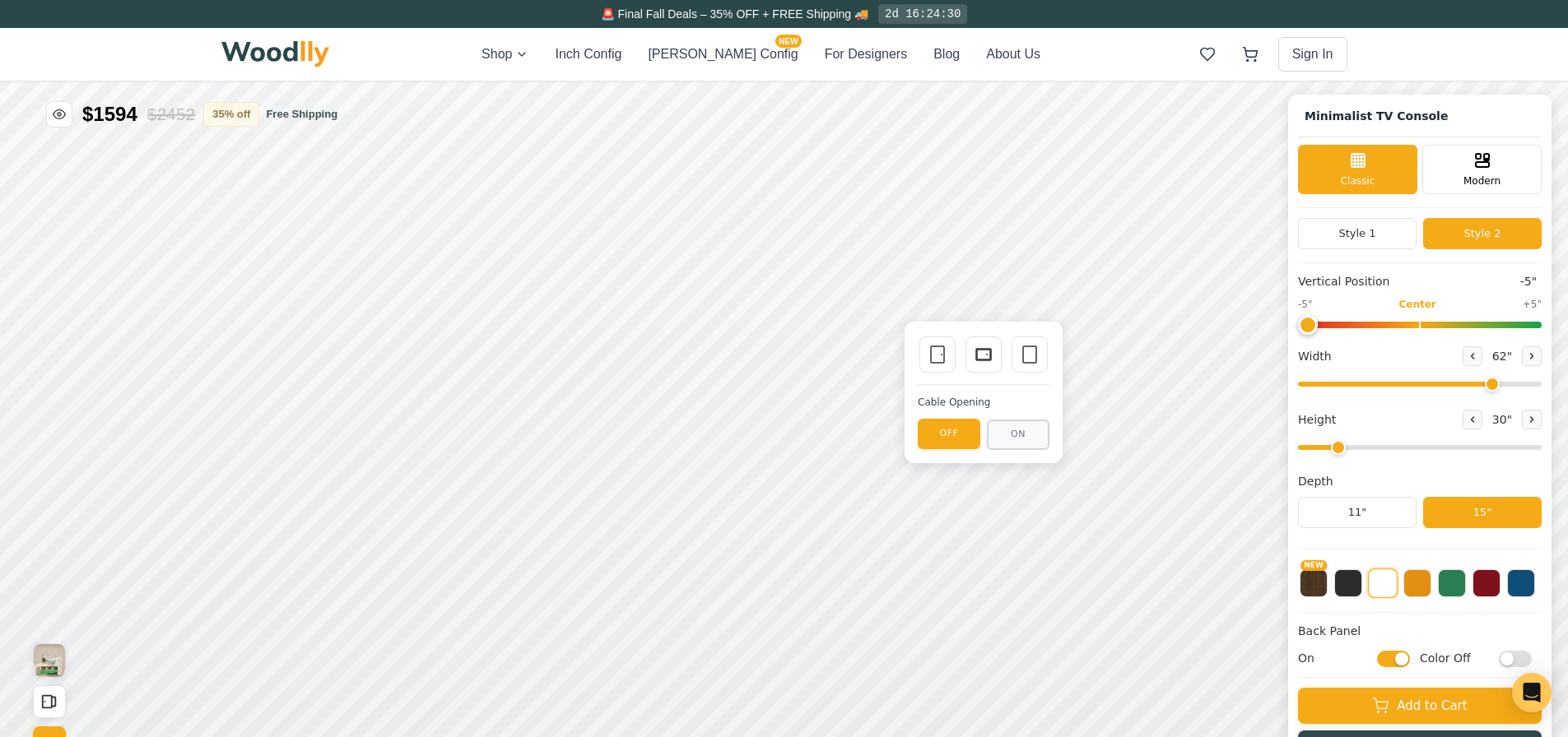
click at [996, 356] on div "Drawer" at bounding box center [983, 355] width 36 height 36
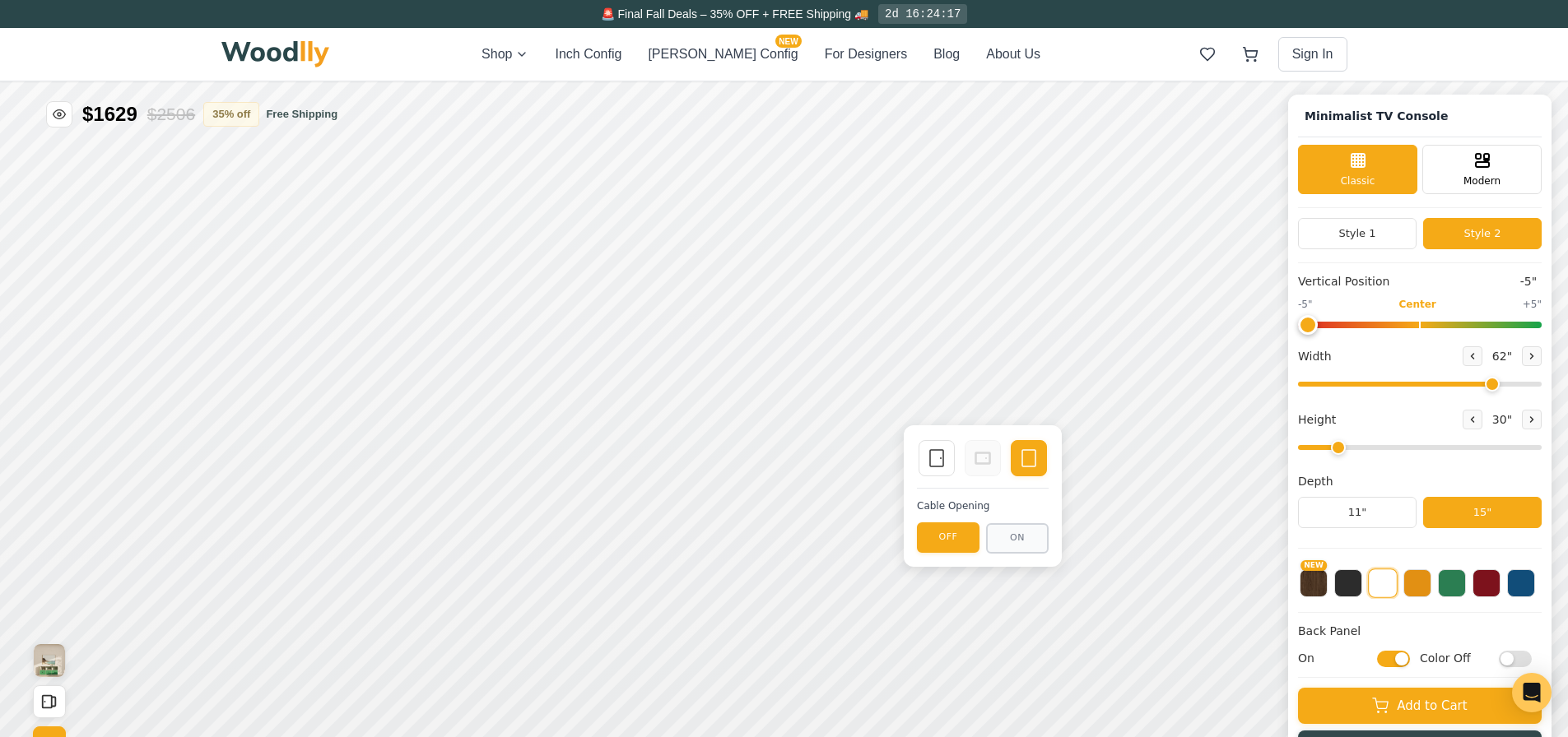
click at [940, 456] on icon at bounding box center [936, 458] width 19 height 19
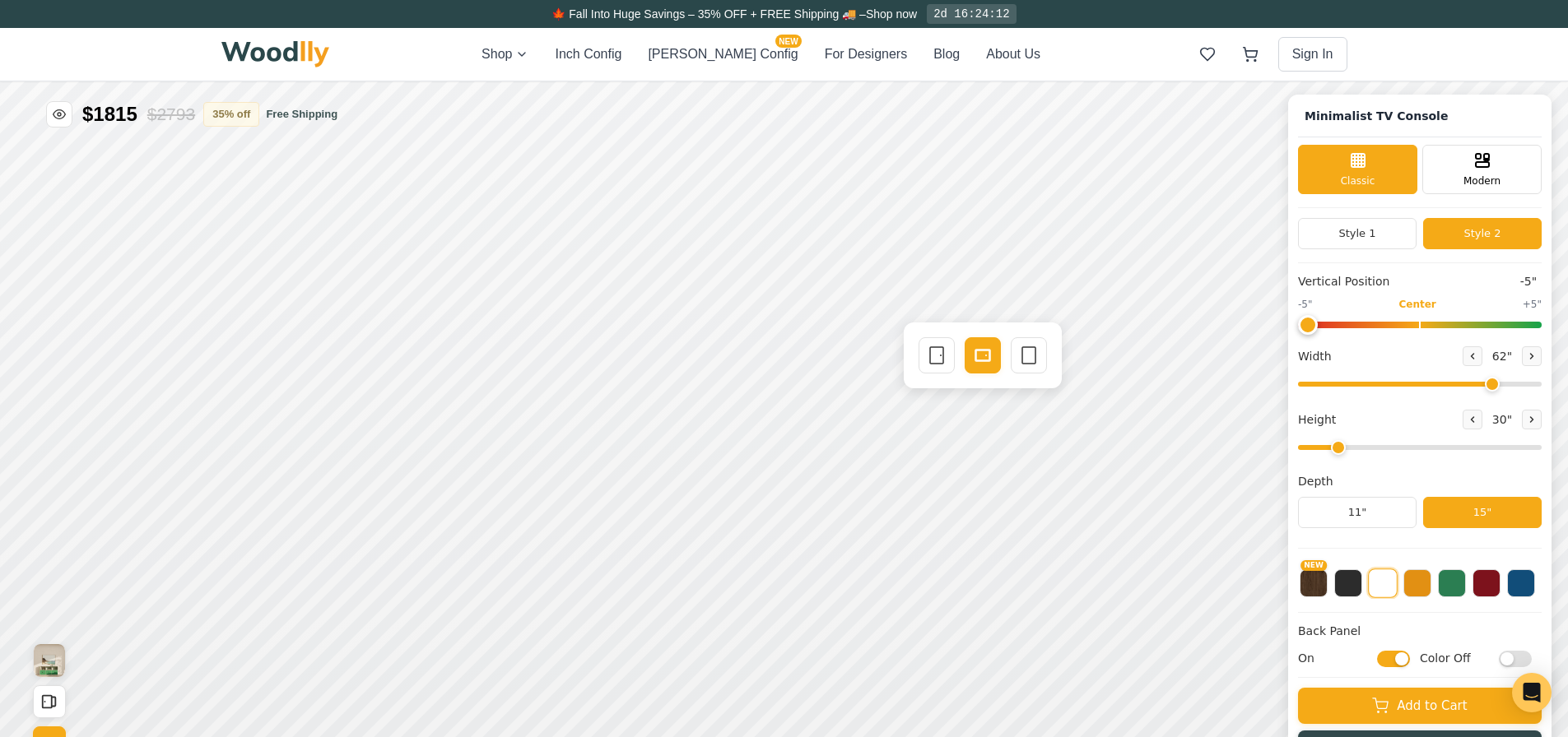
click at [940, 346] on icon at bounding box center [936, 355] width 19 height 19
click at [973, 358] on icon at bounding box center [982, 355] width 19 height 19
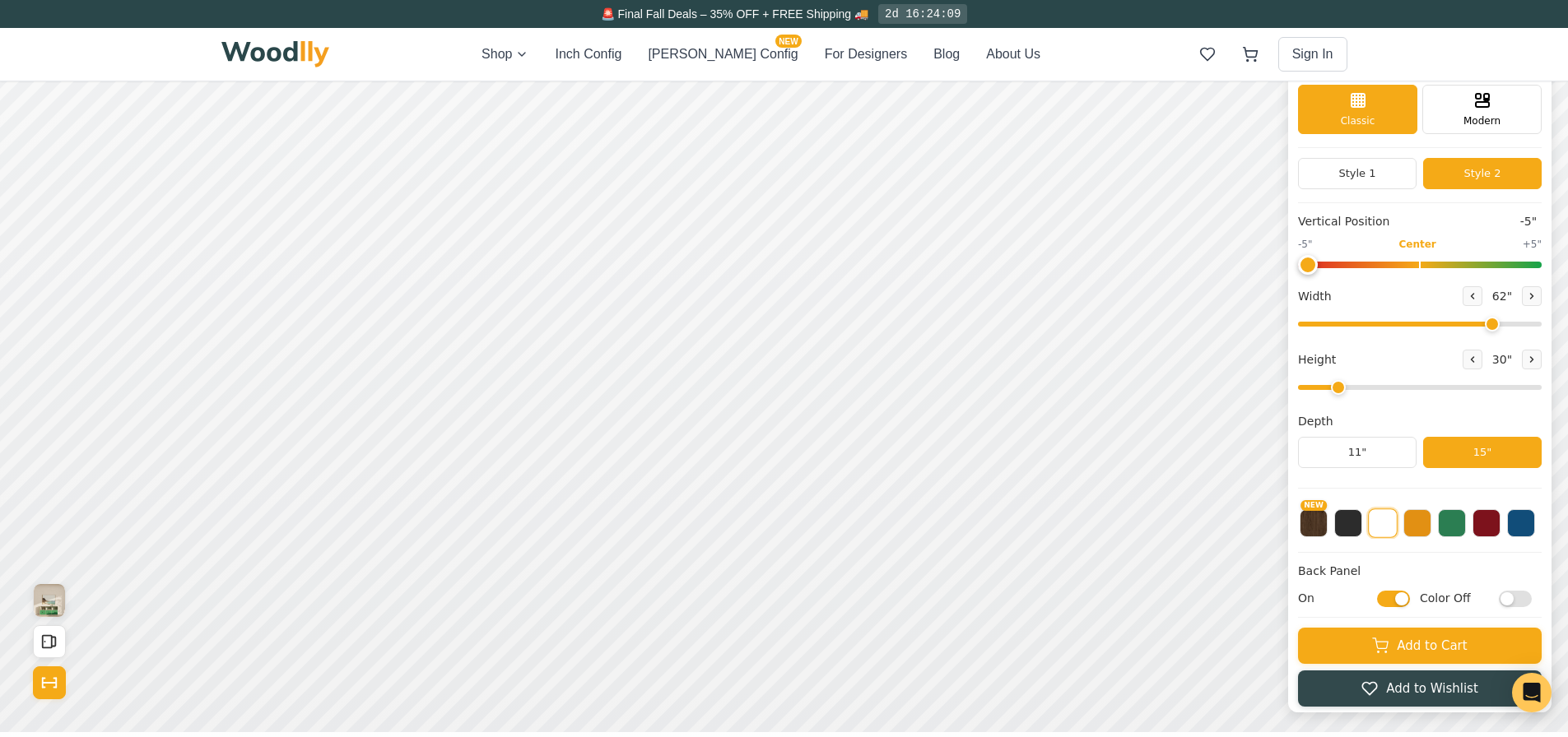
scroll to position [83, 0]
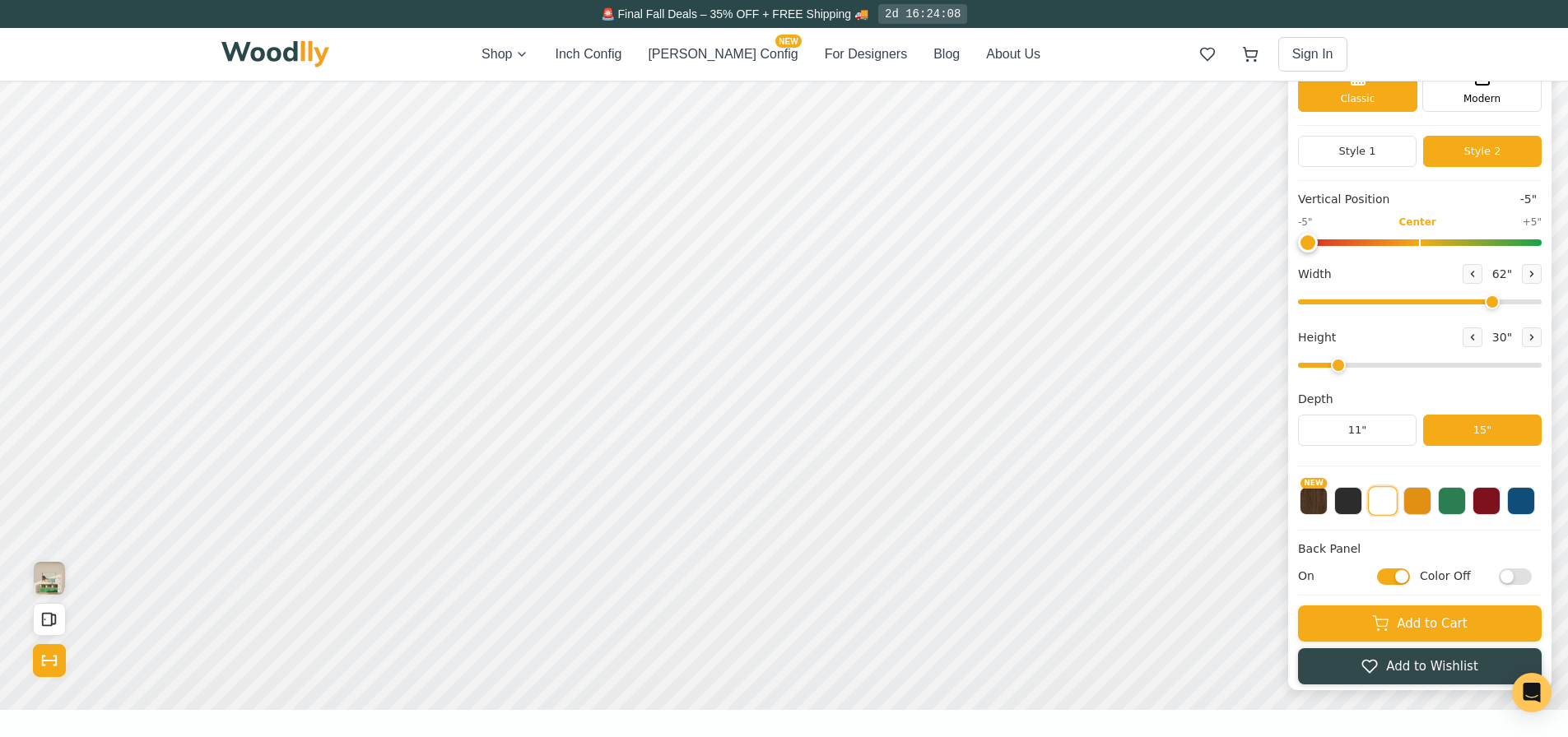
click at [55, 667] on icon "Show Dimensions" at bounding box center [49, 661] width 19 height 19
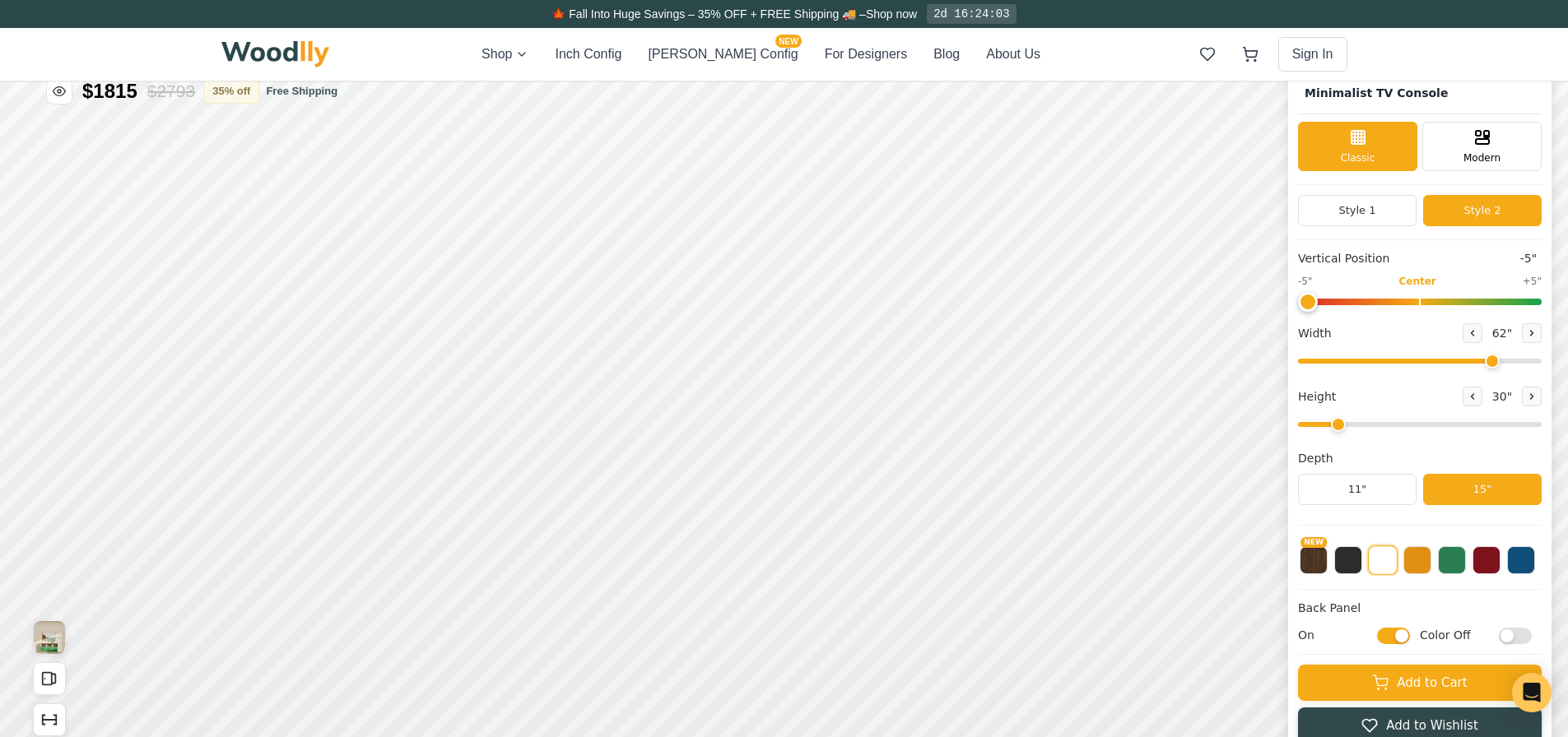
scroll to position [0, 0]
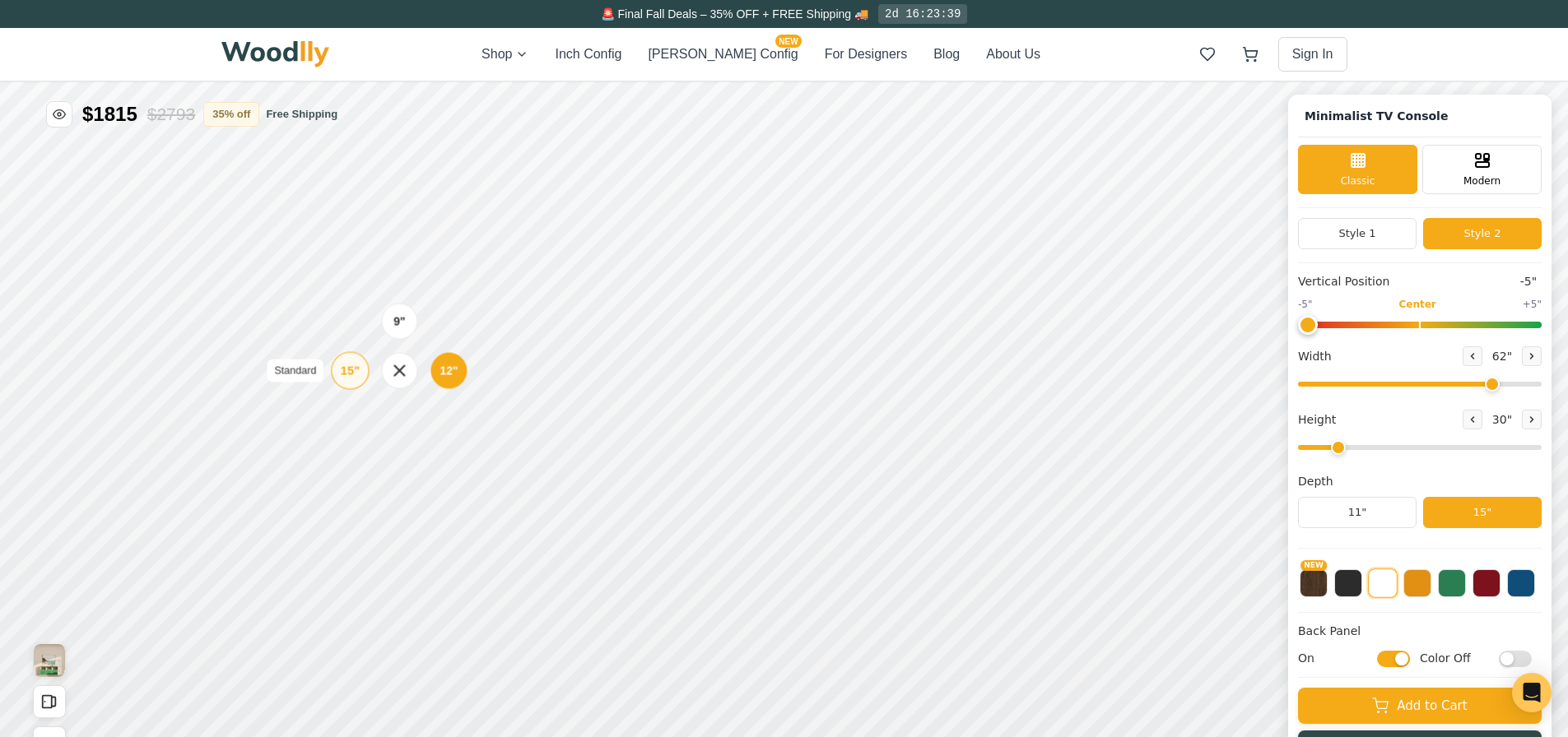
click at [361, 370] on div "15" Standard" at bounding box center [349, 370] width 38 height 38
click at [460, 486] on div "12"" at bounding box center [460, 489] width 19 height 19
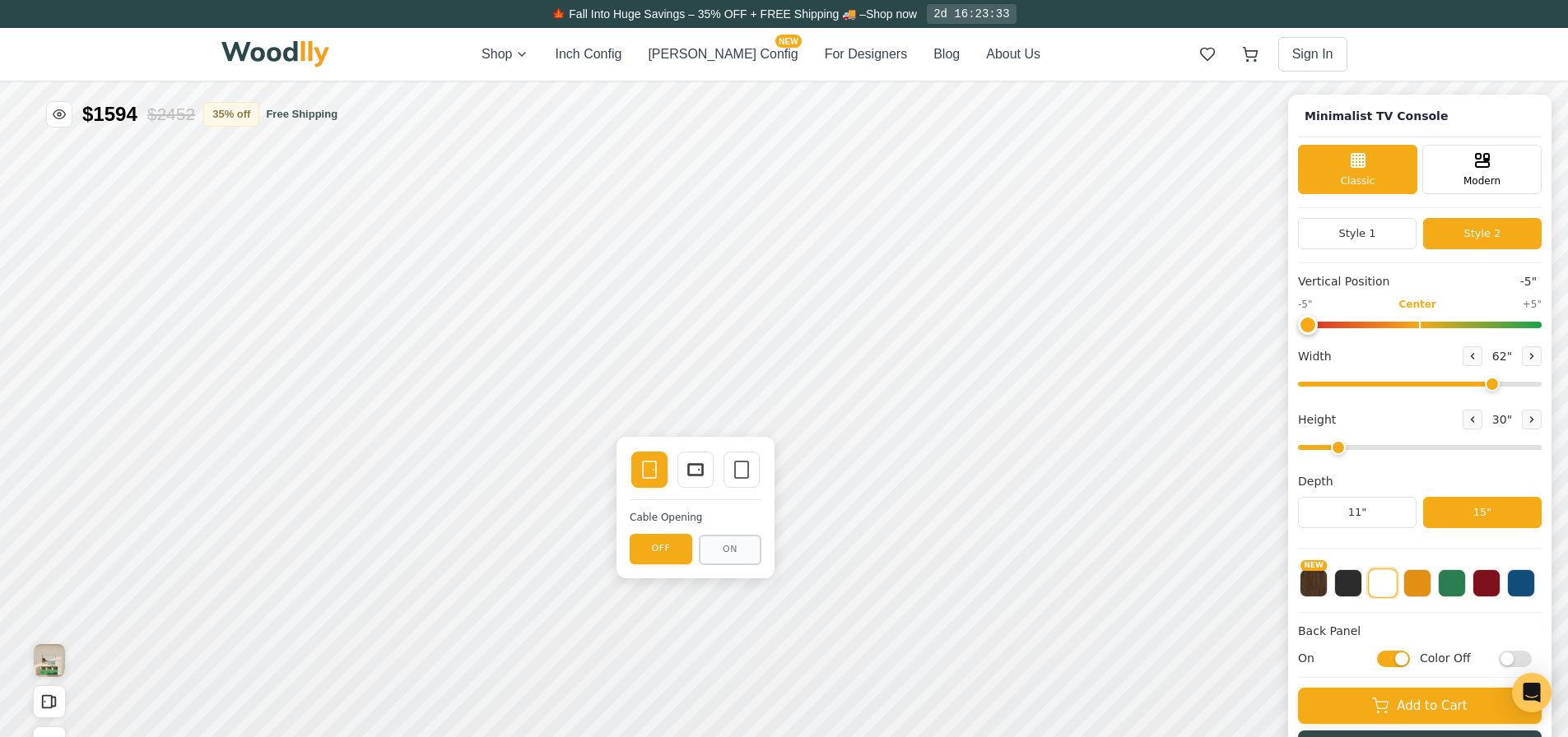
click at [694, 471] on icon at bounding box center [695, 470] width 19 height 19
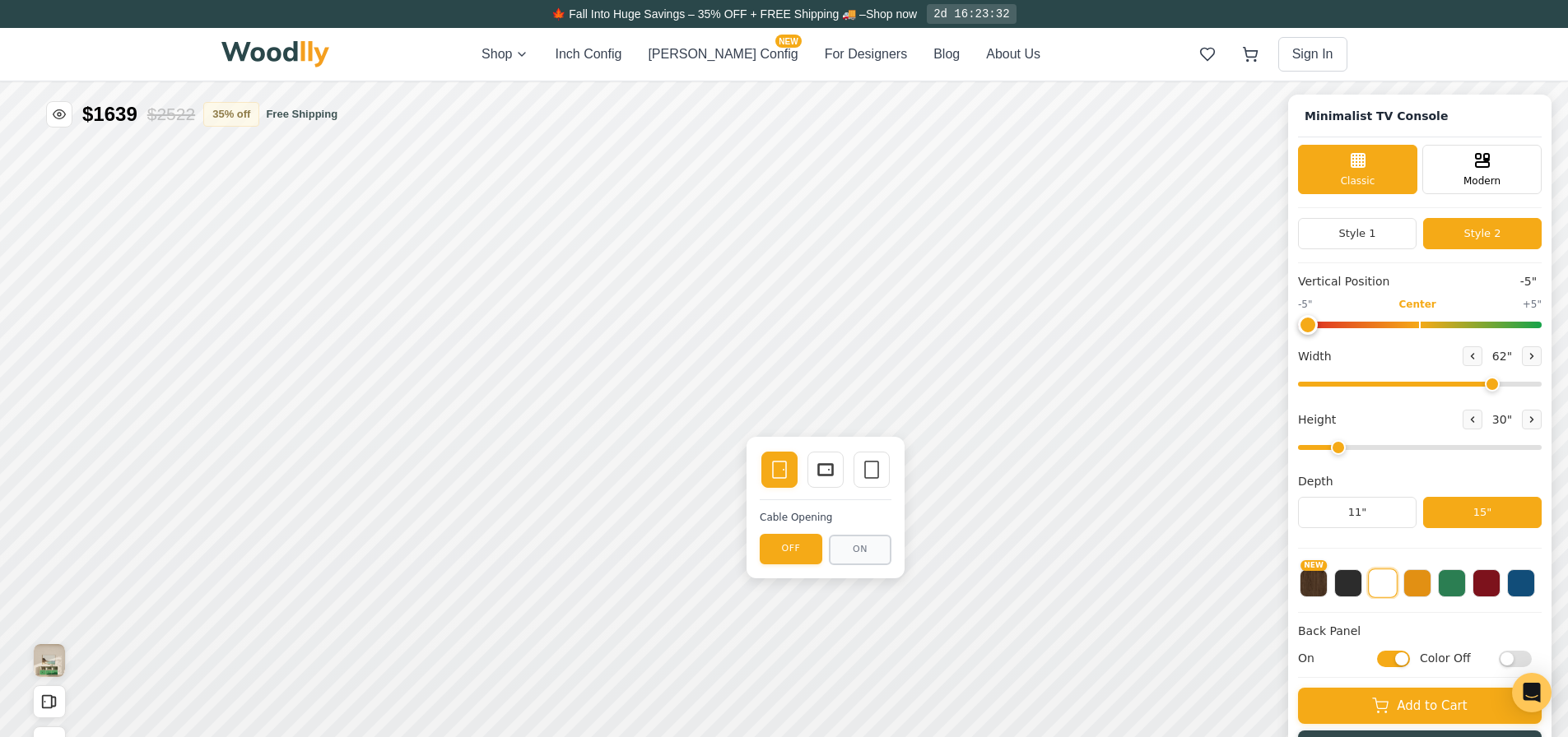
click at [814, 475] on div "Drawer" at bounding box center [825, 470] width 36 height 36
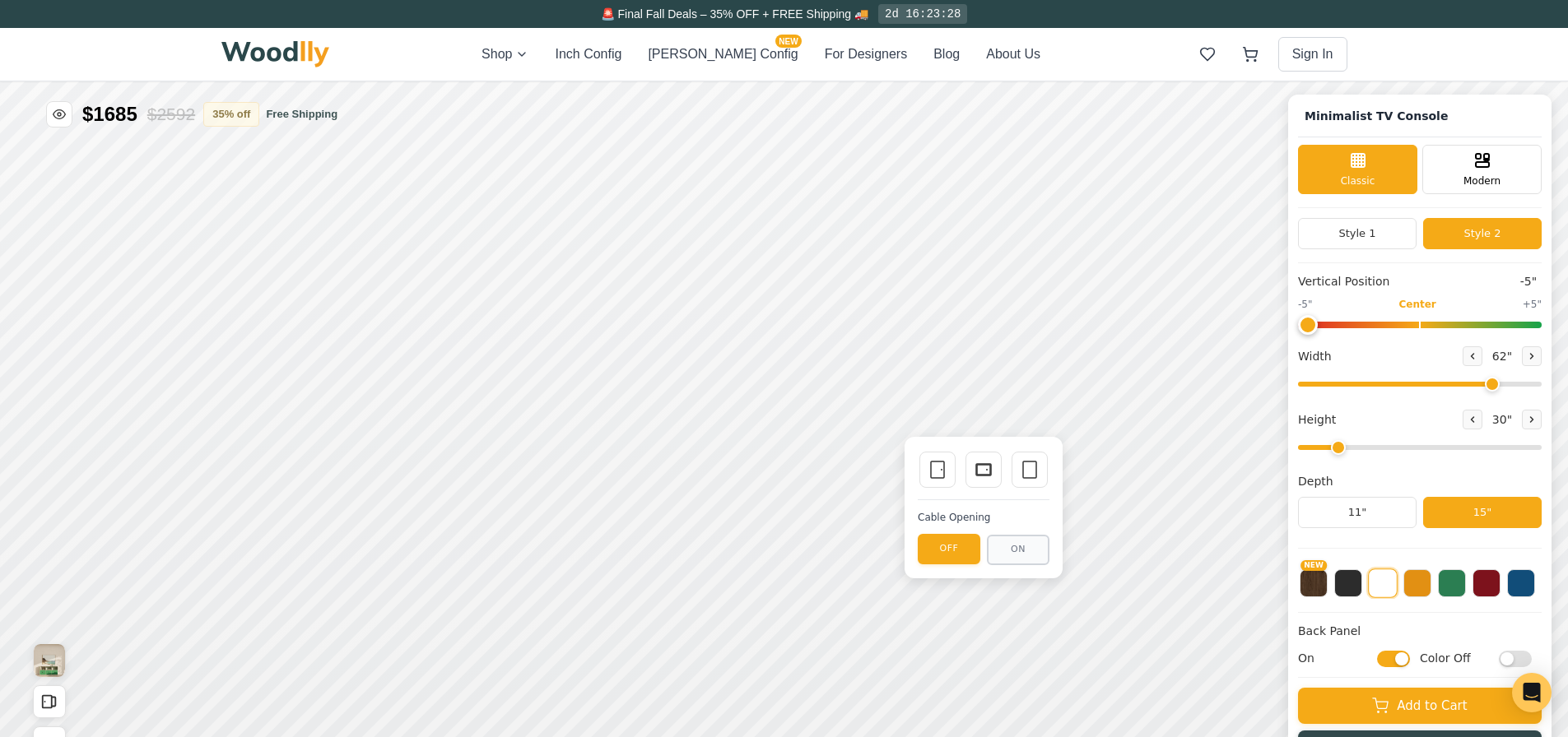
click at [977, 468] on rect at bounding box center [984, 470] width 15 height 11
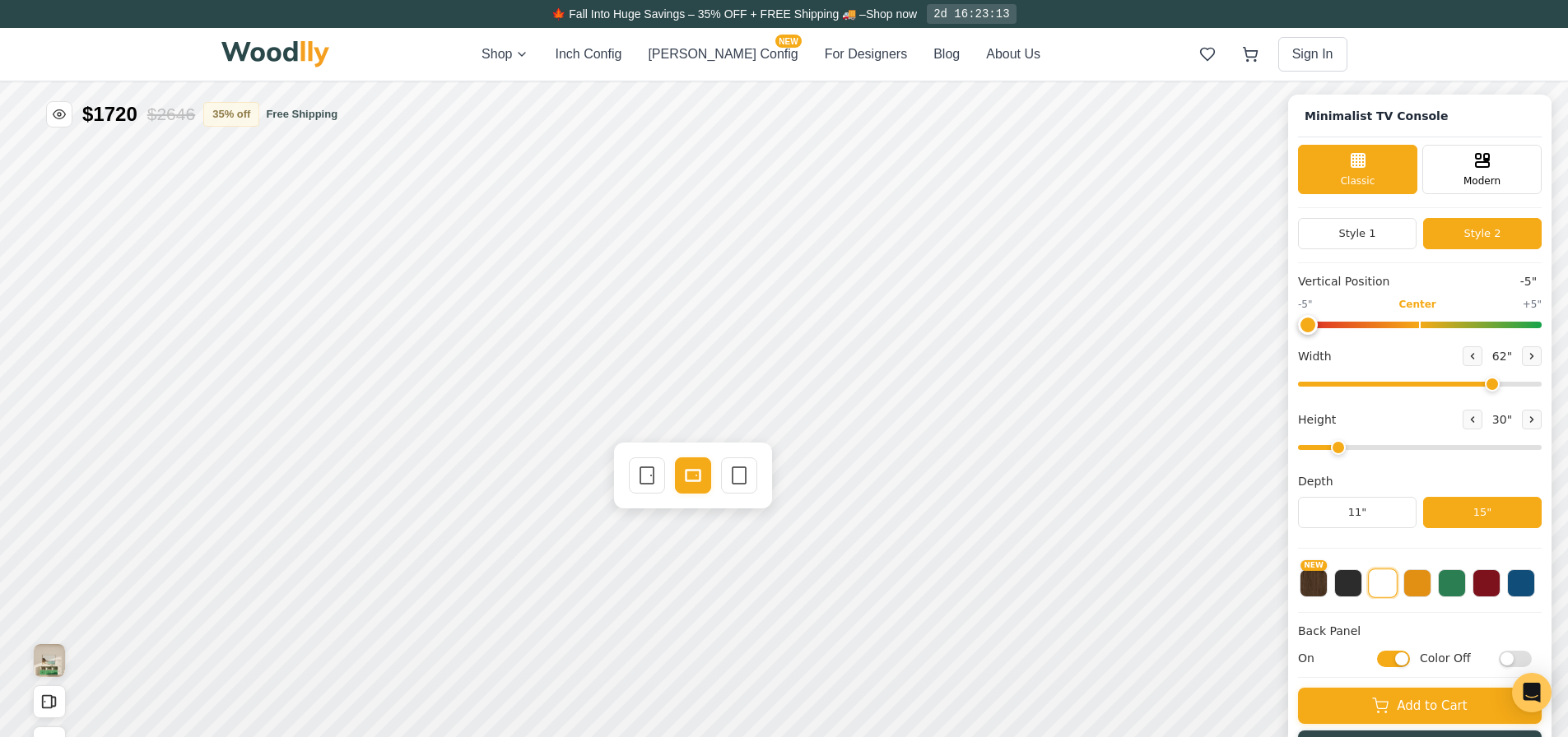
click at [650, 470] on icon at bounding box center [646, 475] width 19 height 19
click at [802, 471] on div "Single Door Drawer Empty Space" at bounding box center [825, 471] width 132 height 40
click at [777, 475] on icon at bounding box center [779, 471] width 19 height 19
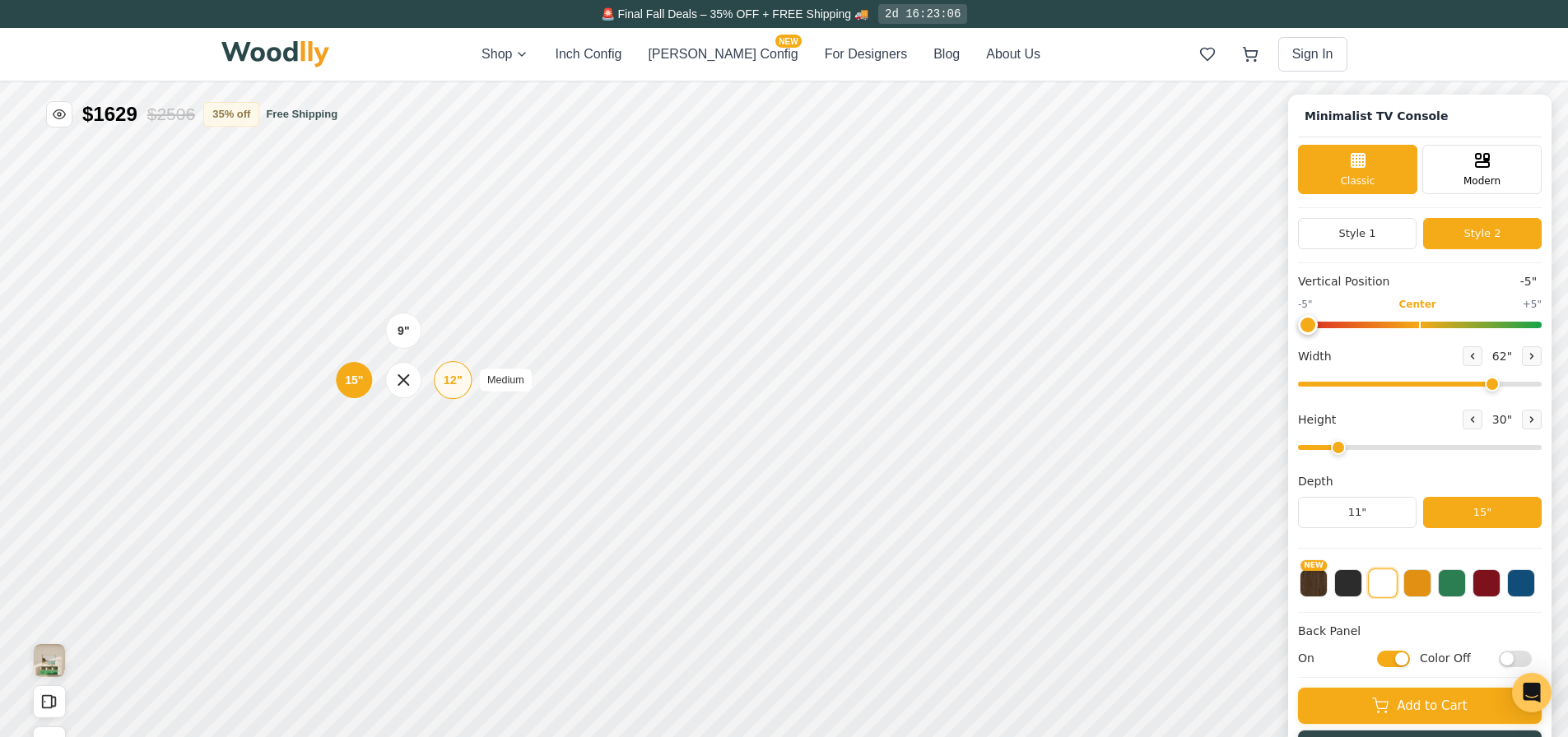
click at [454, 379] on div "12"" at bounding box center [453, 381] width 19 height 19
click at [341, 487] on div "15"" at bounding box center [346, 482] width 19 height 19
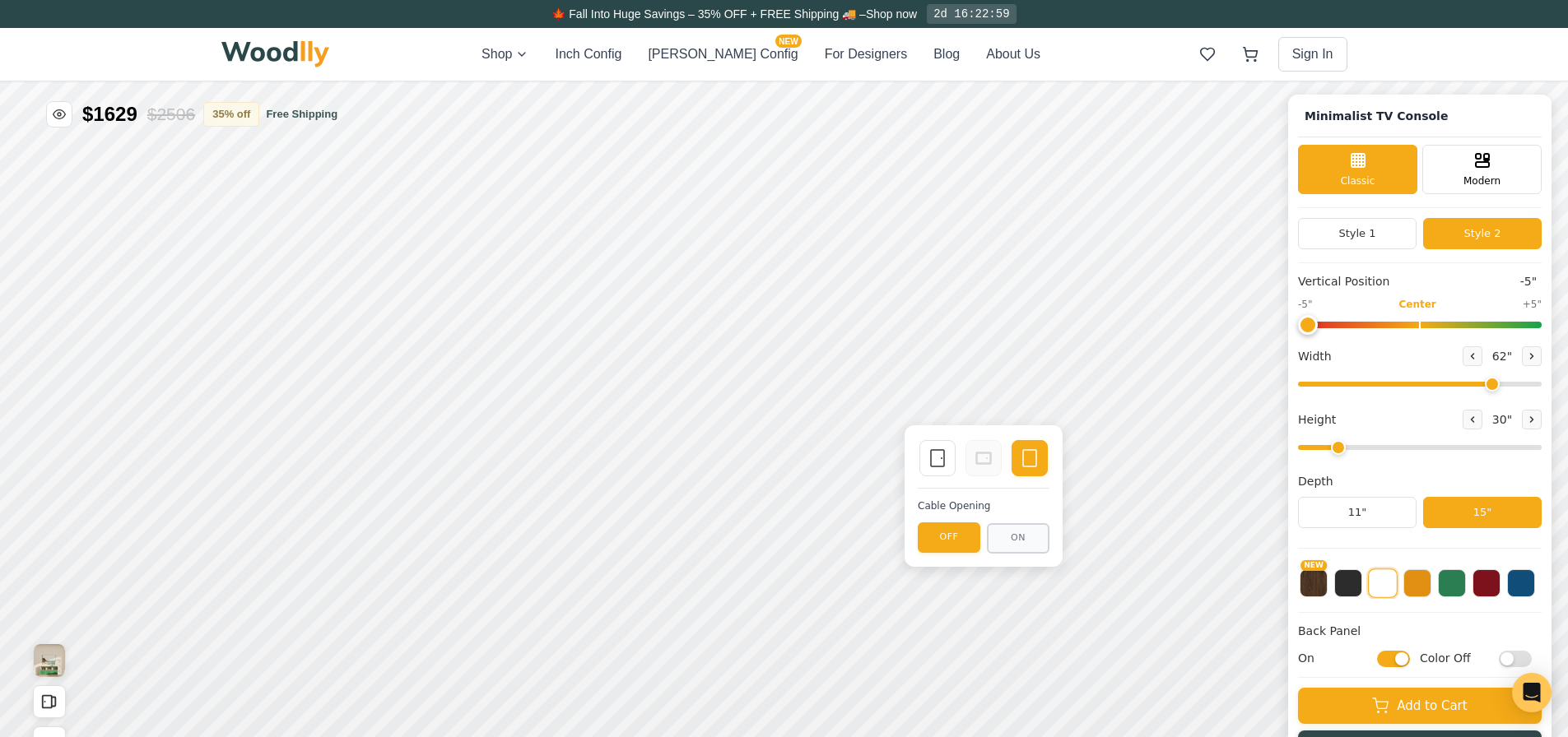
click at [952, 459] on div "Single Door" at bounding box center [937, 458] width 36 height 36
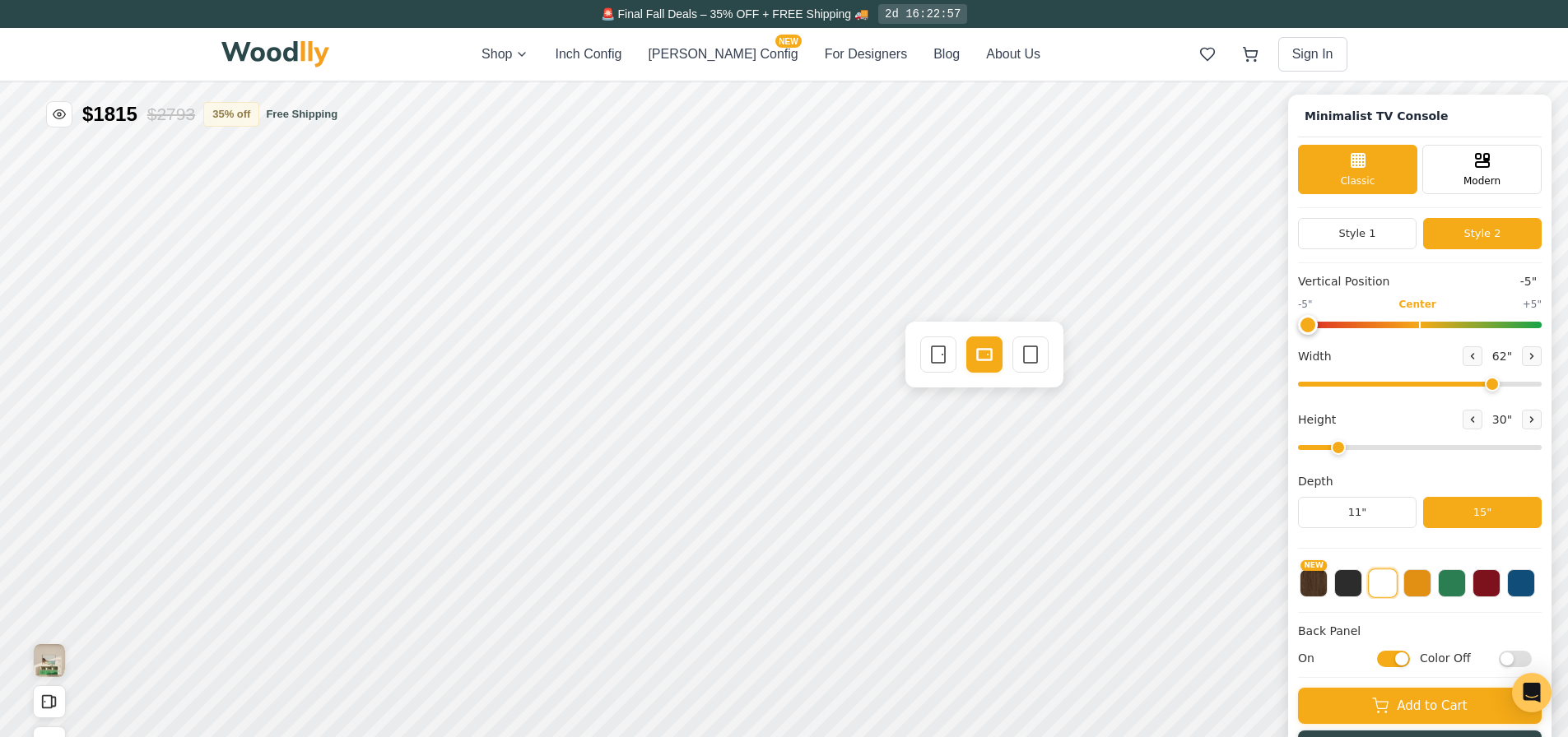
click at [1032, 356] on icon at bounding box center [1030, 354] width 19 height 19
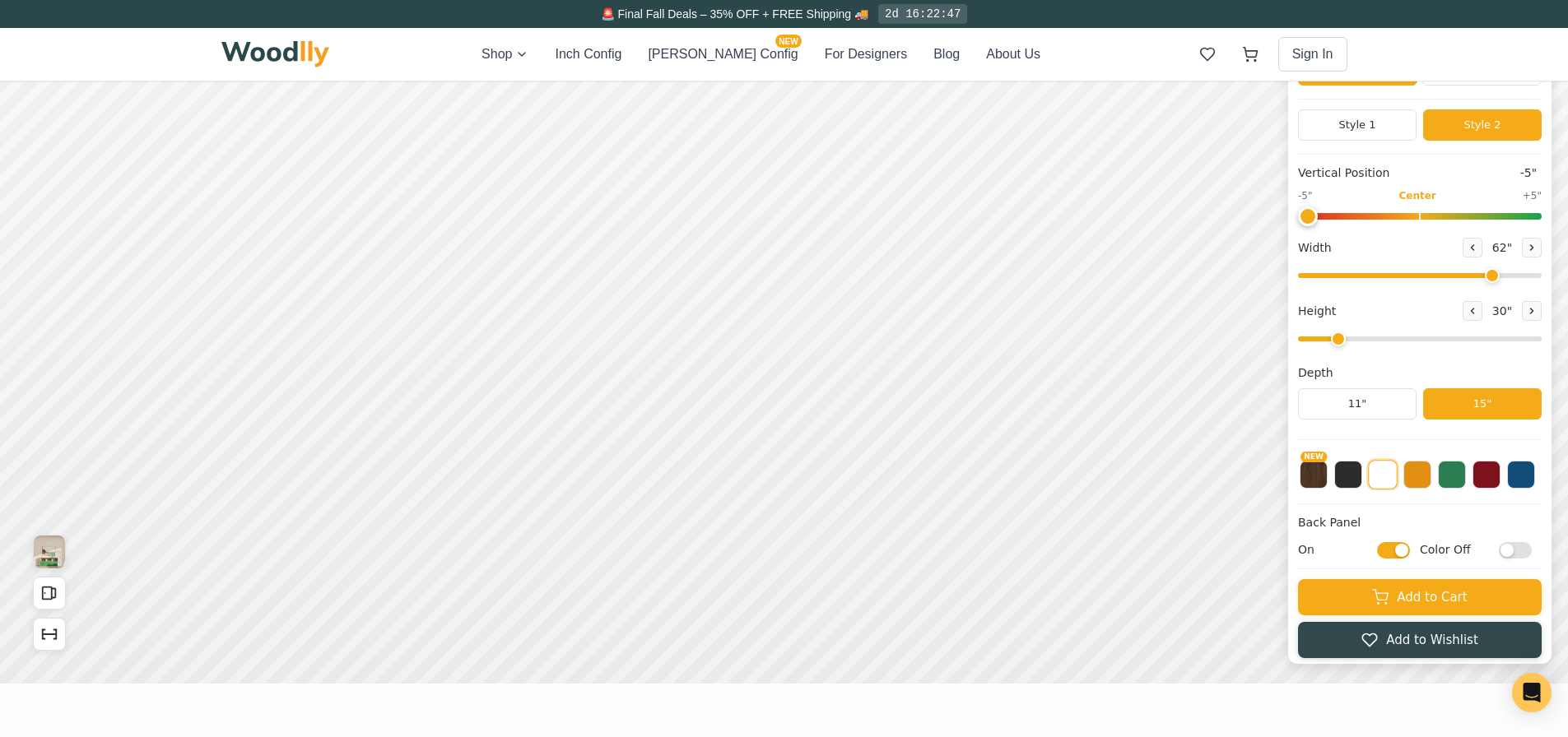
scroll to position [83, 0]
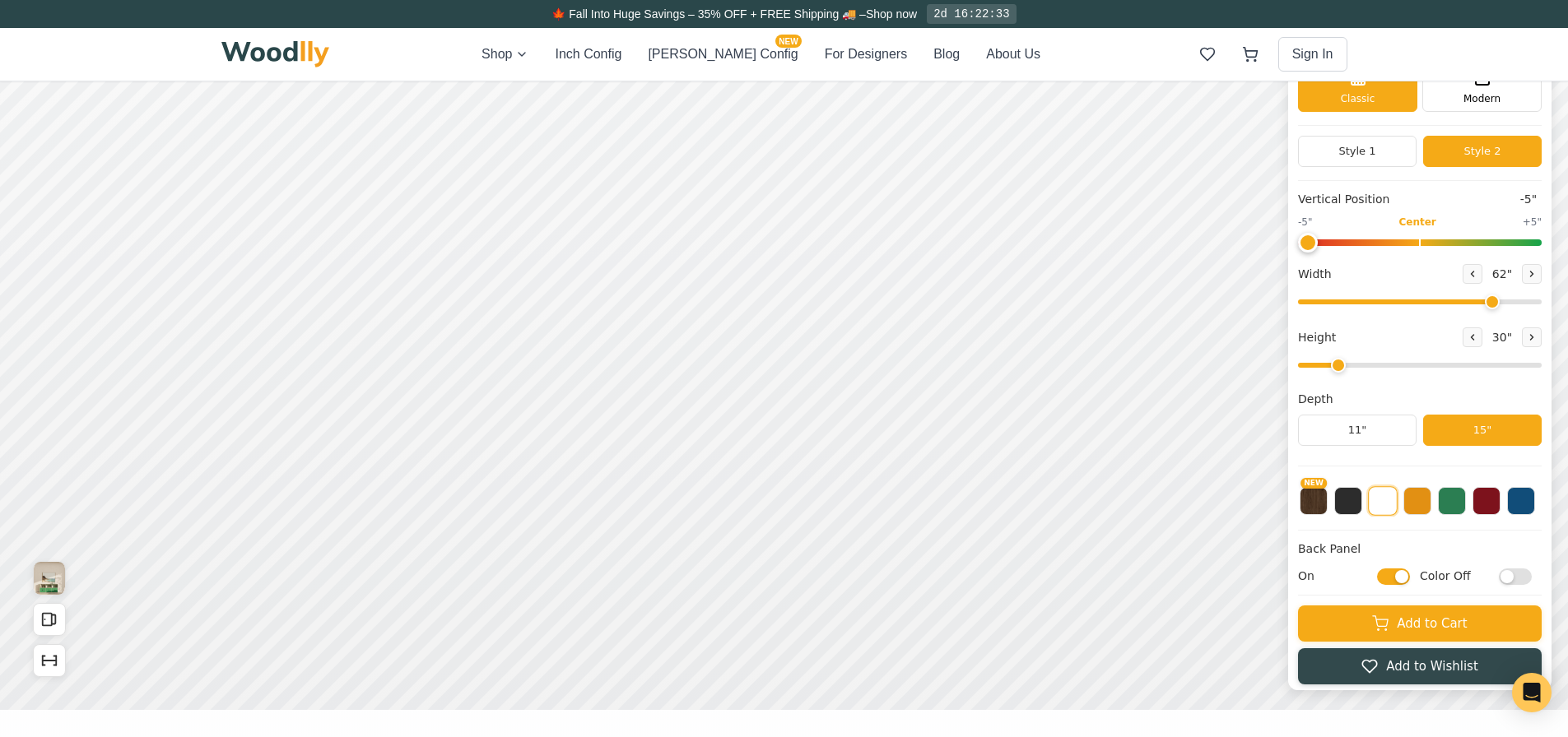
click at [1500, 512] on button at bounding box center [1486, 501] width 28 height 28
click at [1466, 508] on button at bounding box center [1452, 501] width 28 height 28
click at [1428, 513] on button at bounding box center [1418, 501] width 28 height 28
click at [1528, 511] on button at bounding box center [1521, 501] width 28 height 28
click at [1397, 511] on button at bounding box center [1382, 501] width 28 height 28
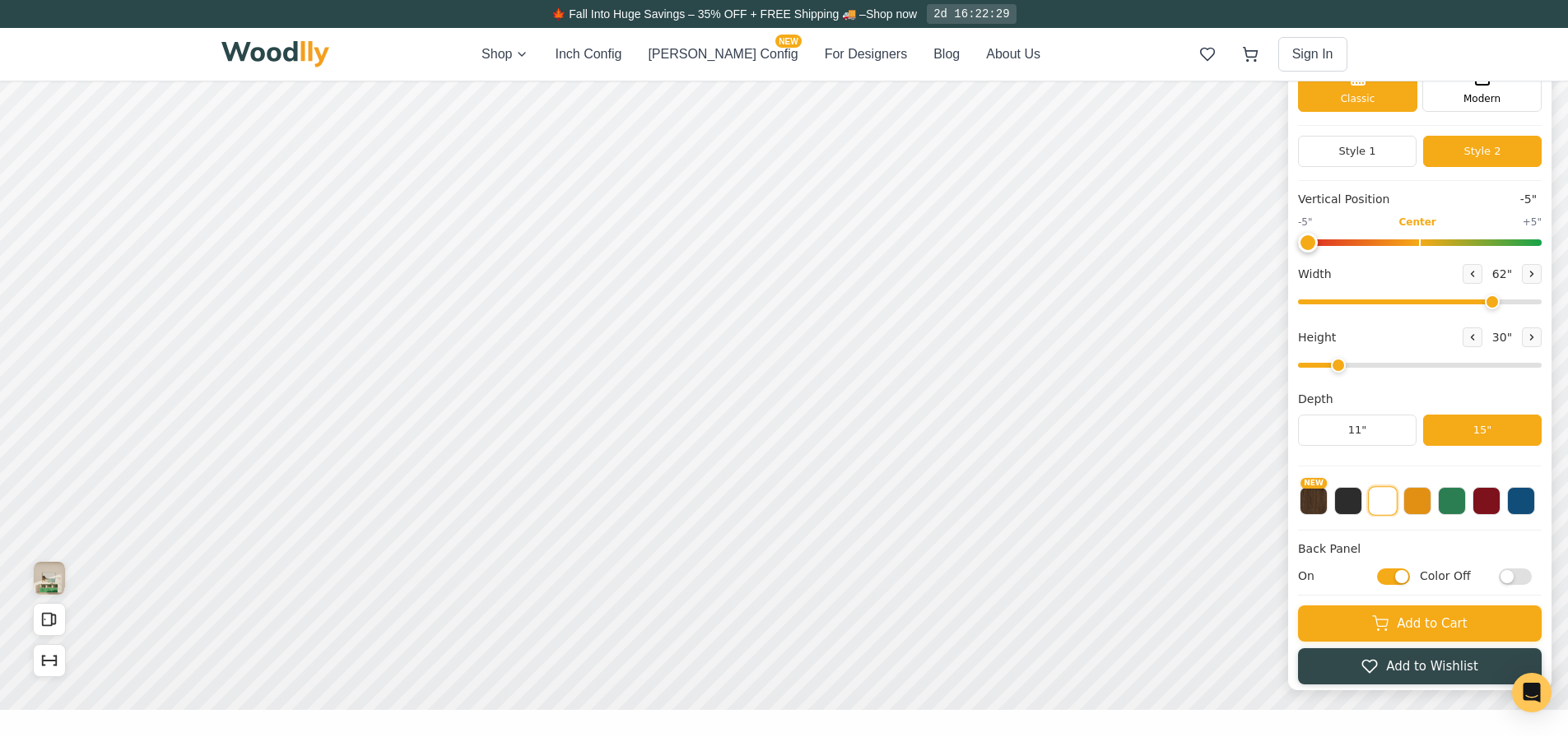
click at [1362, 511] on button at bounding box center [1348, 501] width 28 height 28
click at [1390, 505] on button at bounding box center [1382, 501] width 28 height 28
